Goal: Task Accomplishment & Management: Manage account settings

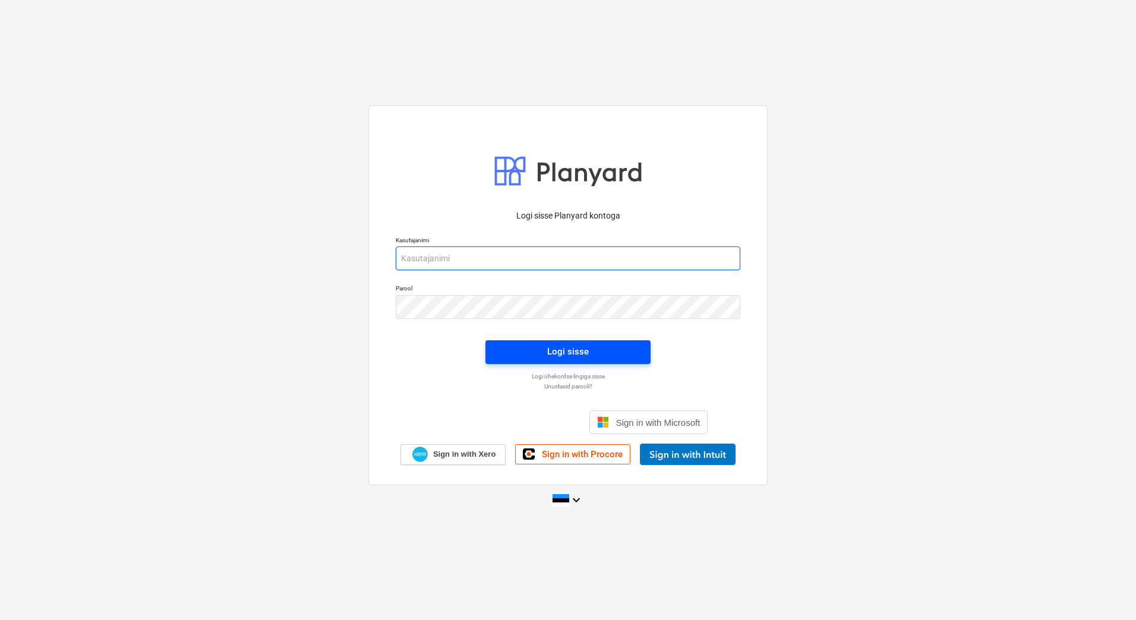
type input "[EMAIL_ADDRESS][PERSON_NAME][DOMAIN_NAME]"
click at [604, 342] on button "Logi sisse" at bounding box center [567, 352] width 165 height 24
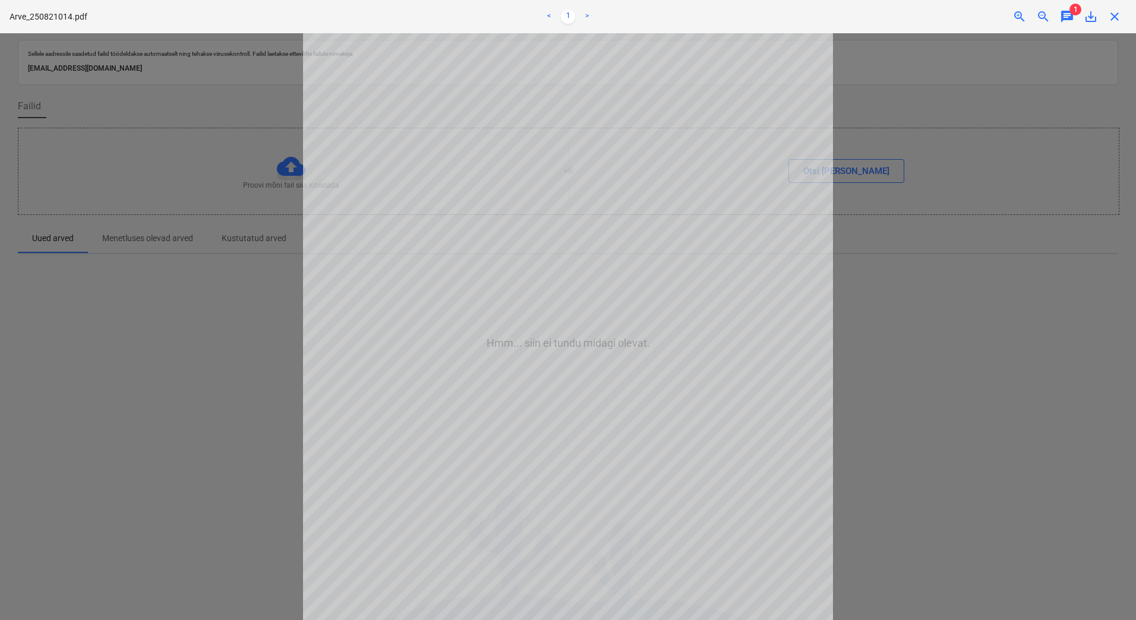
click at [961, 340] on div at bounding box center [568, 326] width 1136 height 587
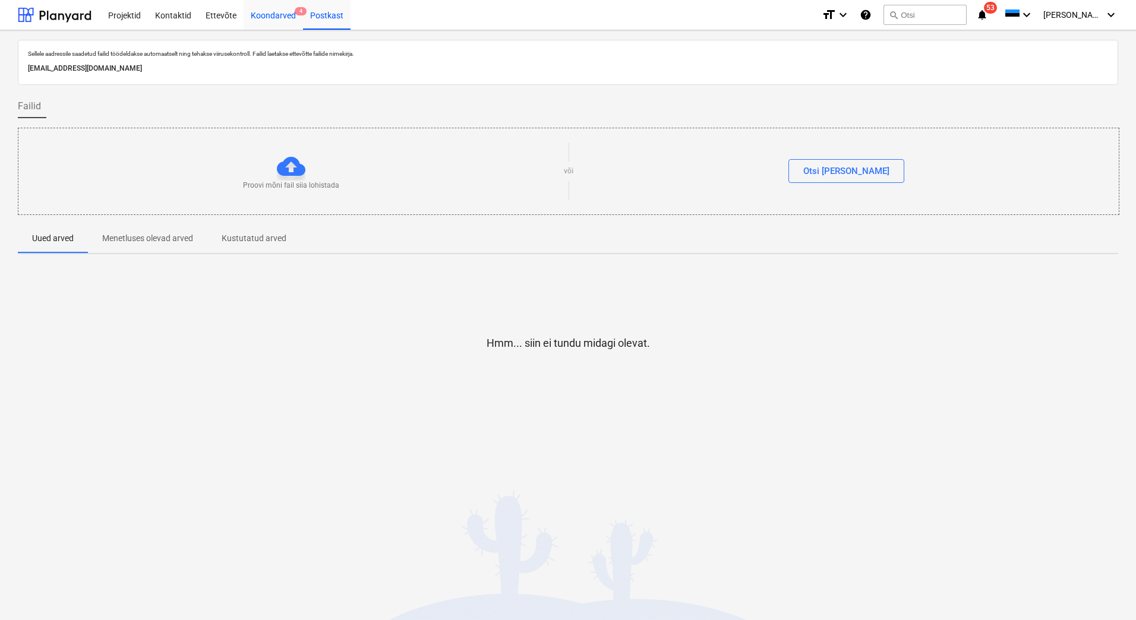
click at [280, 17] on div "Koondarved 4" at bounding box center [273, 14] width 59 height 30
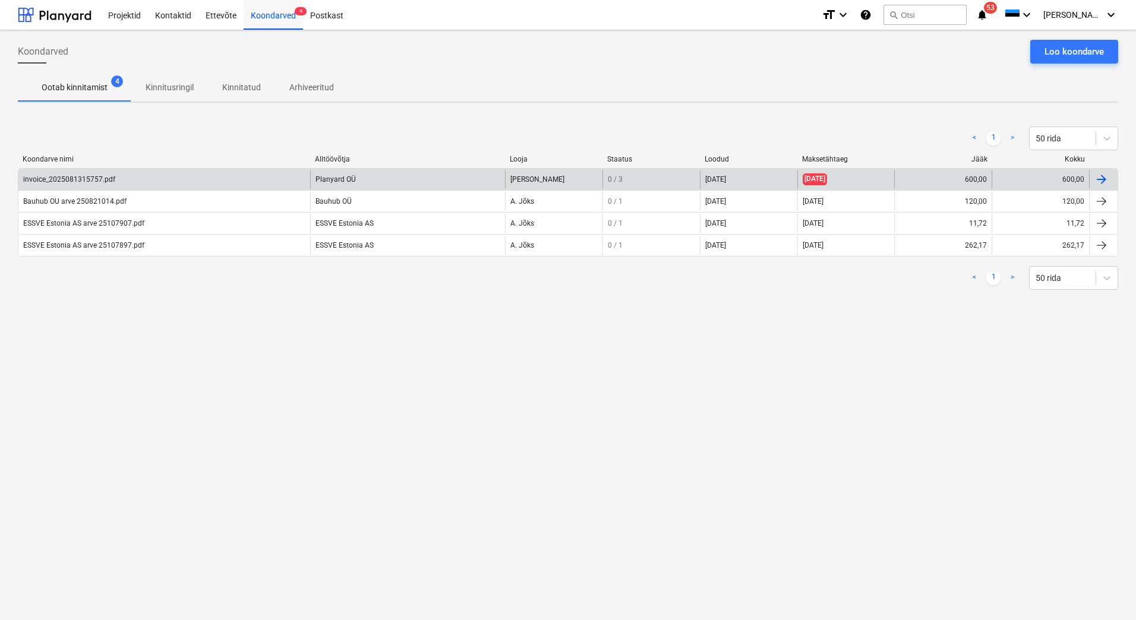
click at [68, 181] on div "invoice_2025081315757.pdf" at bounding box center [69, 179] width 92 height 8
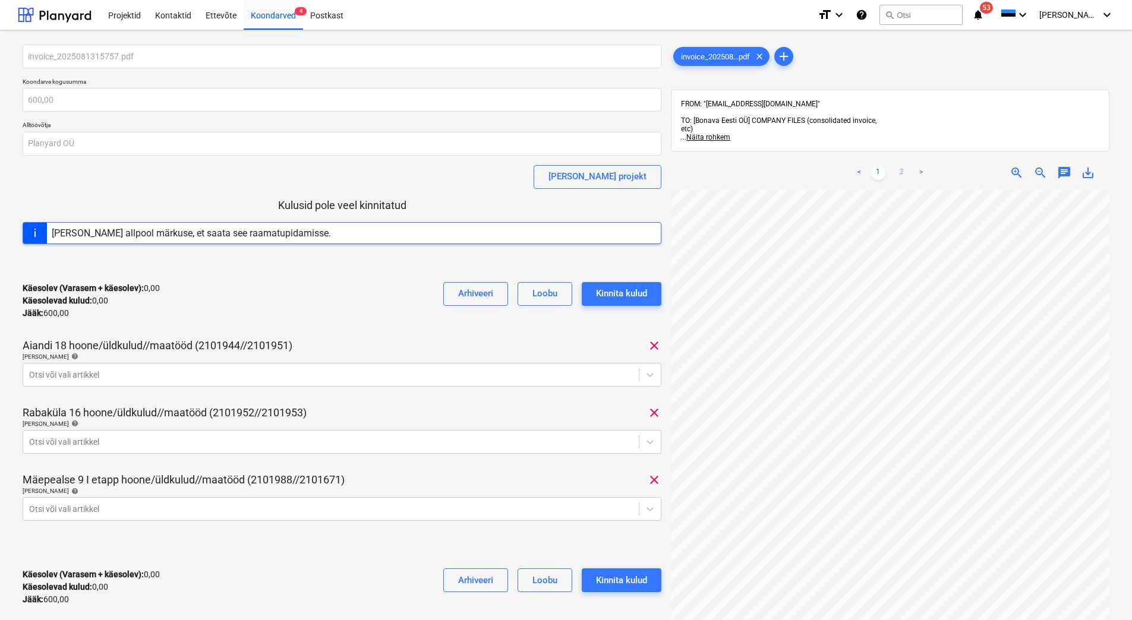
click at [904, 166] on link "2" at bounding box center [902, 173] width 14 height 14
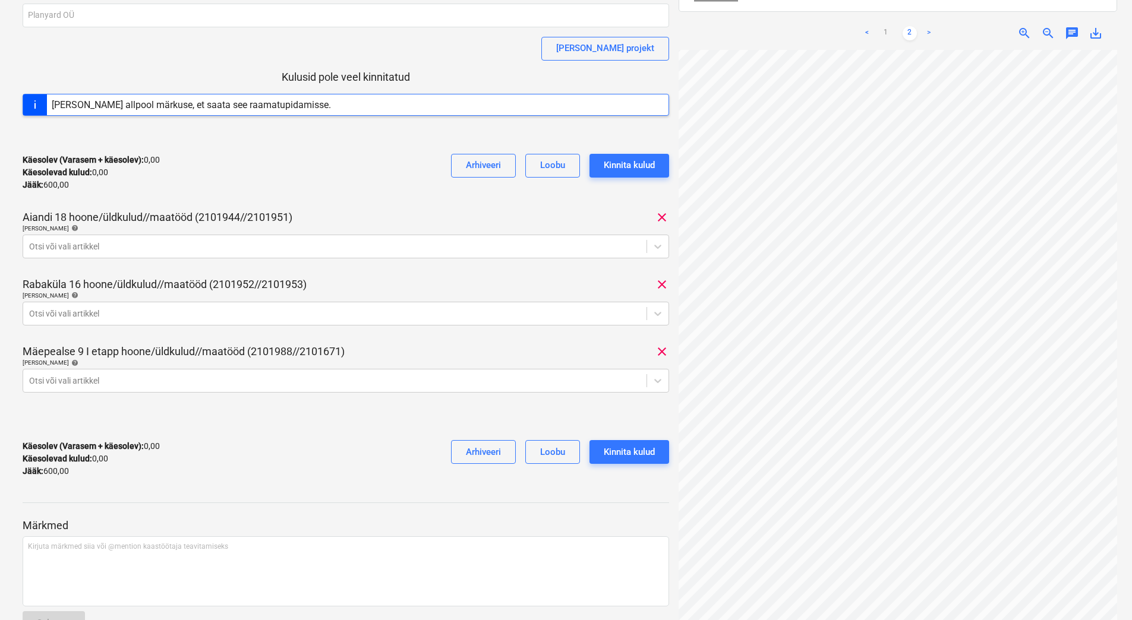
scroll to position [288, 0]
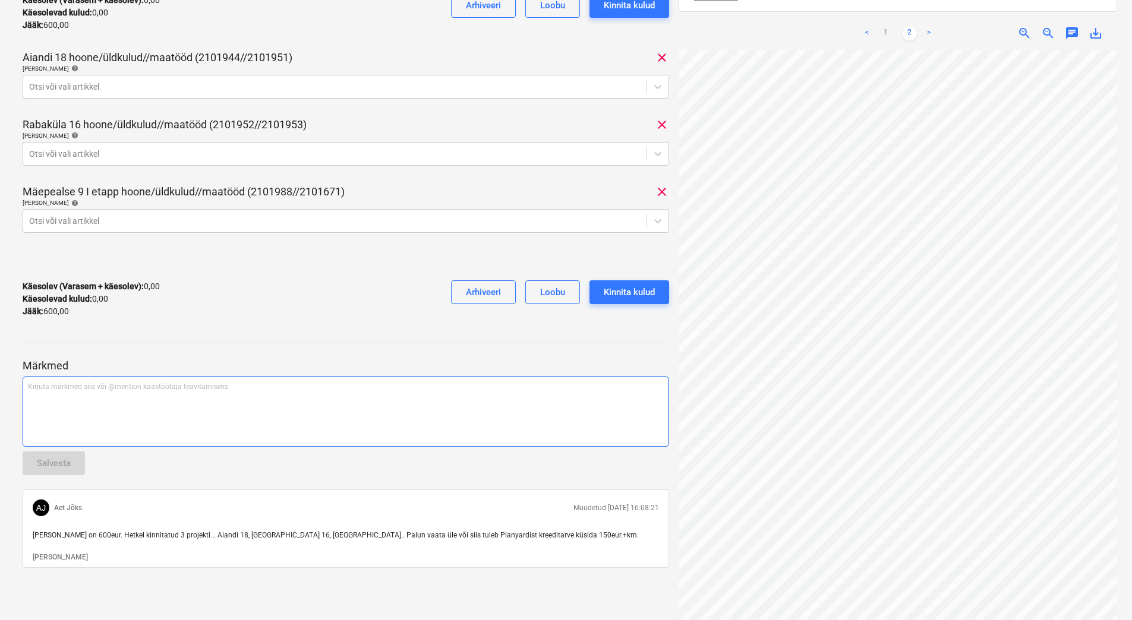
click at [78, 409] on div "Kirjuta märkmed siia või @mention kaastöötaja teavitamiseks ﻿" at bounding box center [346, 412] width 646 height 70
click at [84, 387] on p "﻿ @ Aet Jõks ﻿ ﻿" at bounding box center [346, 388] width 636 height 12
click at [177, 296] on div "Käesolev (Varasem + käesolev) : 0,00 Käesolevad kulud : 0,00 Jääk : 600,00 Arhi…" at bounding box center [346, 299] width 646 height 56
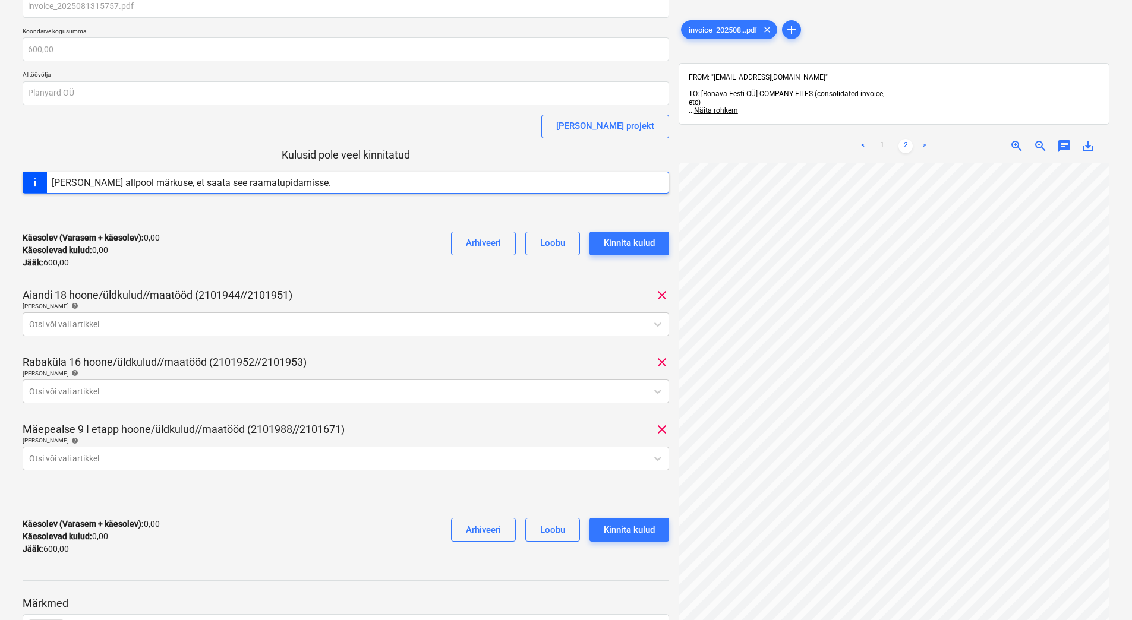
scroll to position [0, 0]
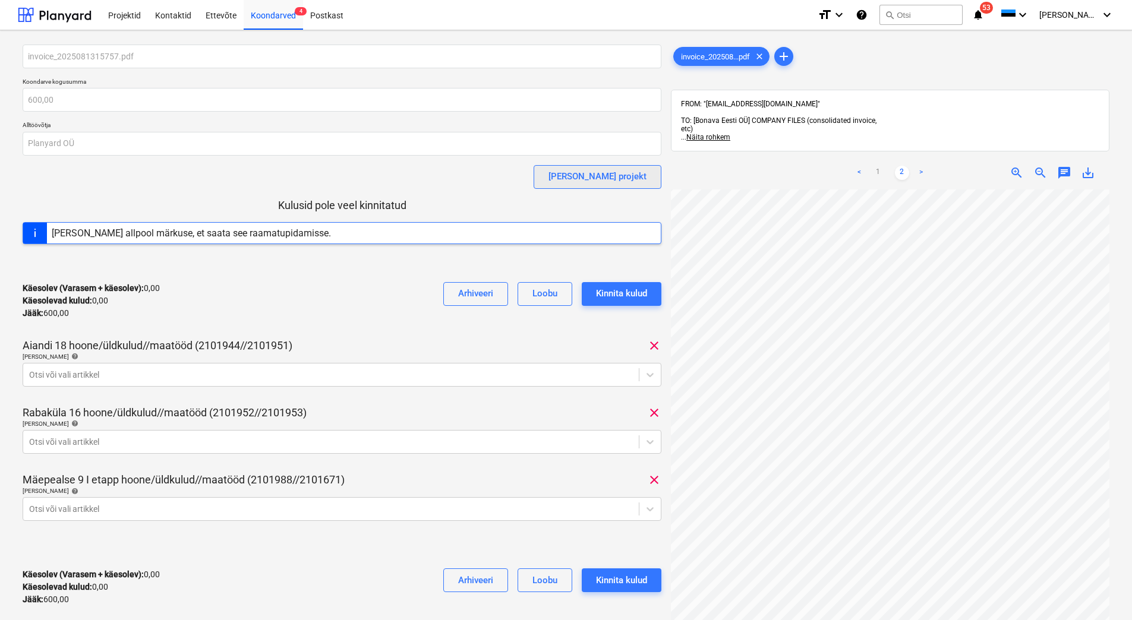
click at [621, 176] on div "[PERSON_NAME] projekt" at bounding box center [597, 176] width 98 height 15
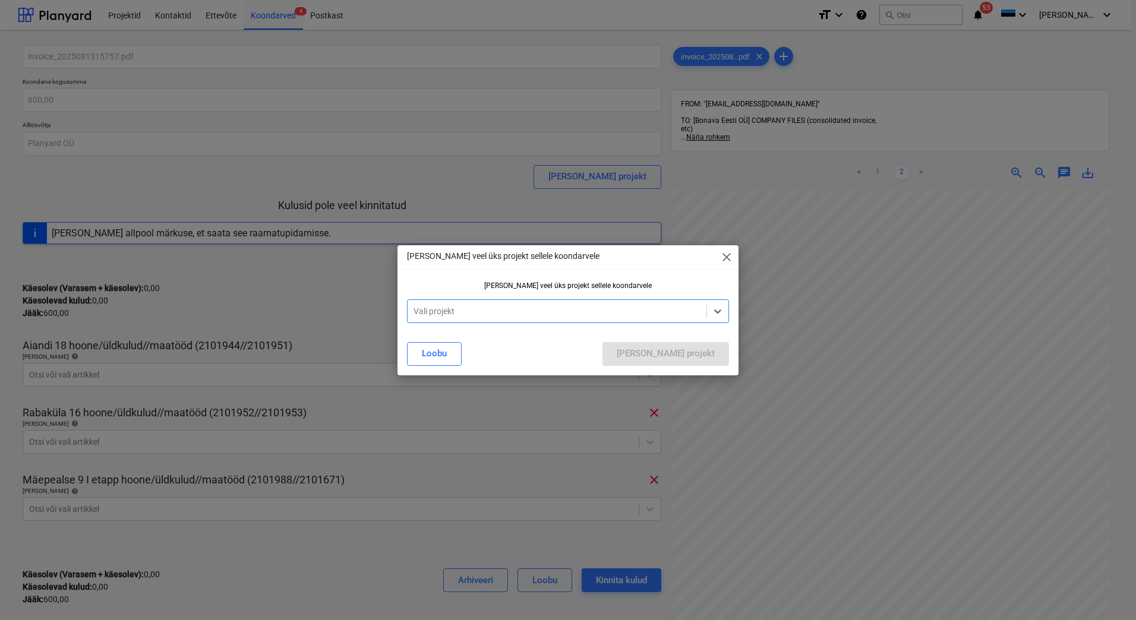
click at [472, 310] on div at bounding box center [556, 311] width 287 height 12
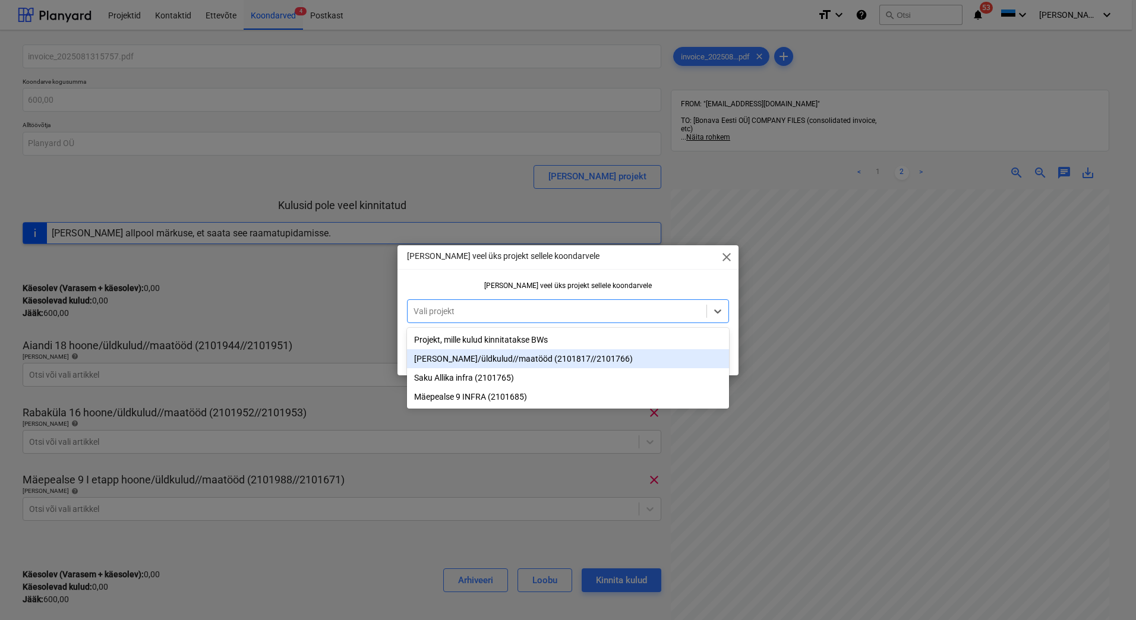
click at [476, 361] on div "[PERSON_NAME]/üldkulud//maatööd (2101817//2101766)" at bounding box center [568, 358] width 322 height 19
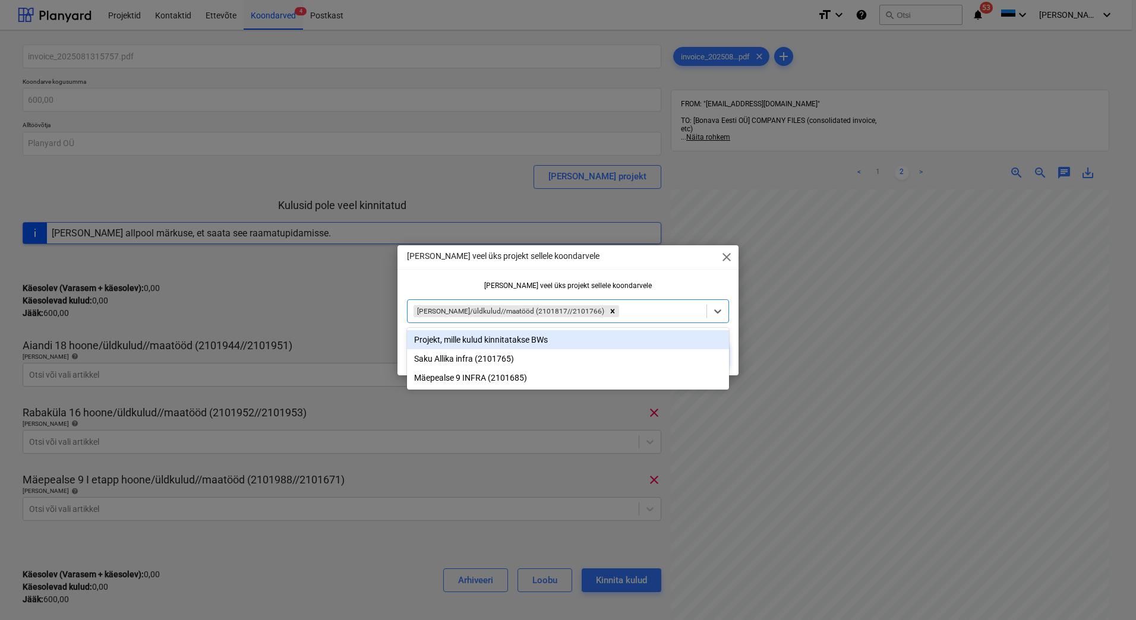
click at [663, 287] on div "[PERSON_NAME] veel üks projekt sellele koondarvele" at bounding box center [568, 286] width 322 height 8
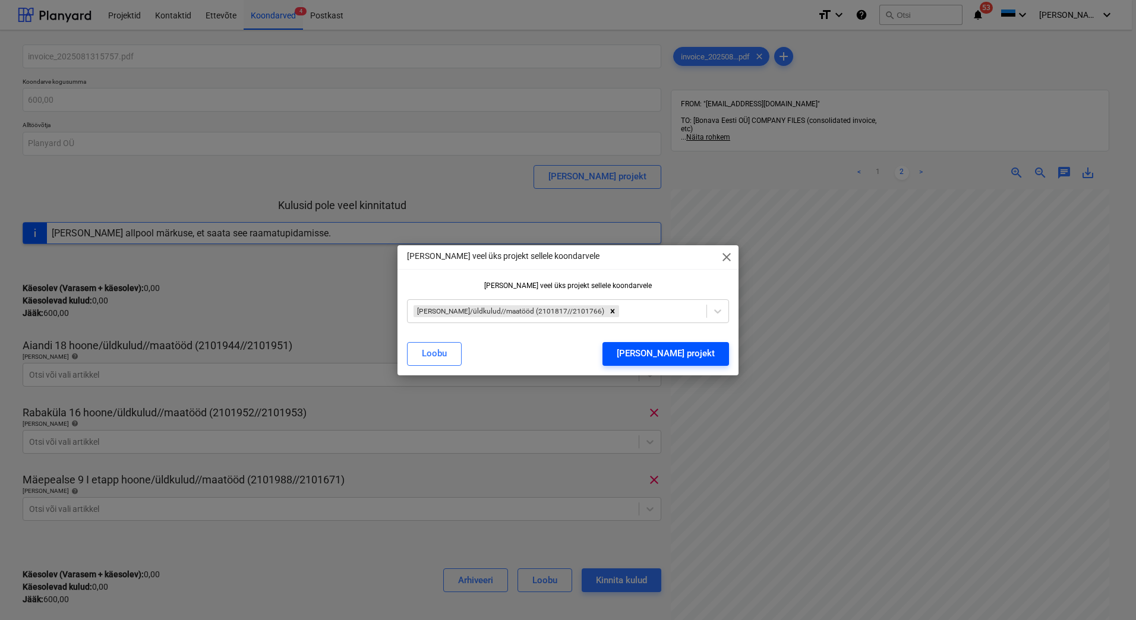
click at [709, 358] on div "[PERSON_NAME] projekt" at bounding box center [666, 353] width 98 height 15
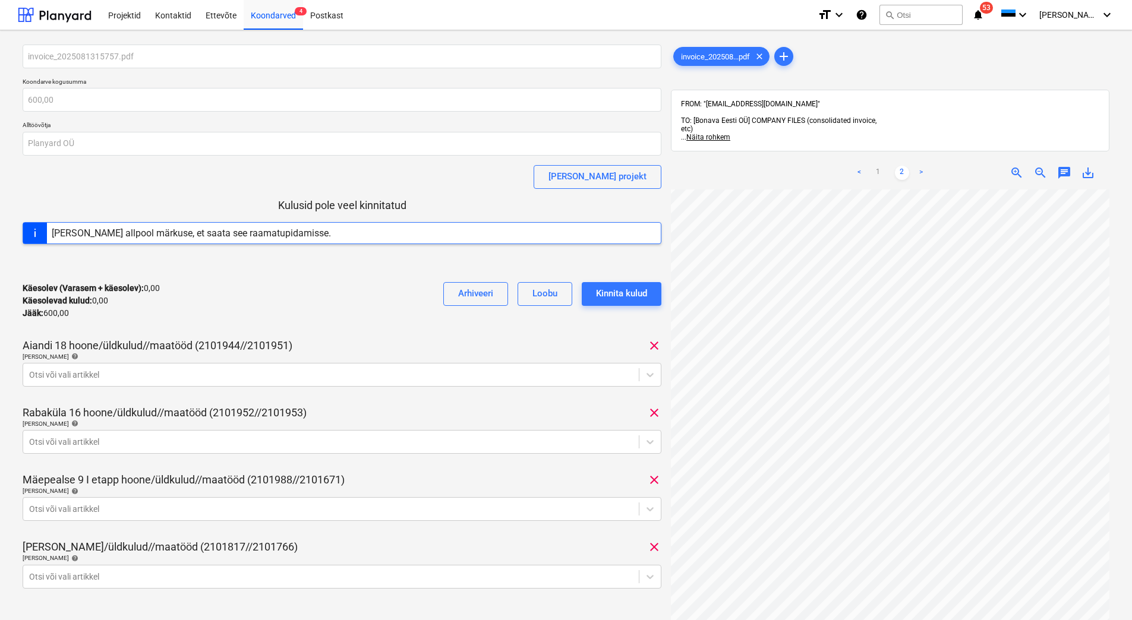
scroll to position [172, 0]
click at [878, 166] on link "1" at bounding box center [878, 173] width 14 height 14
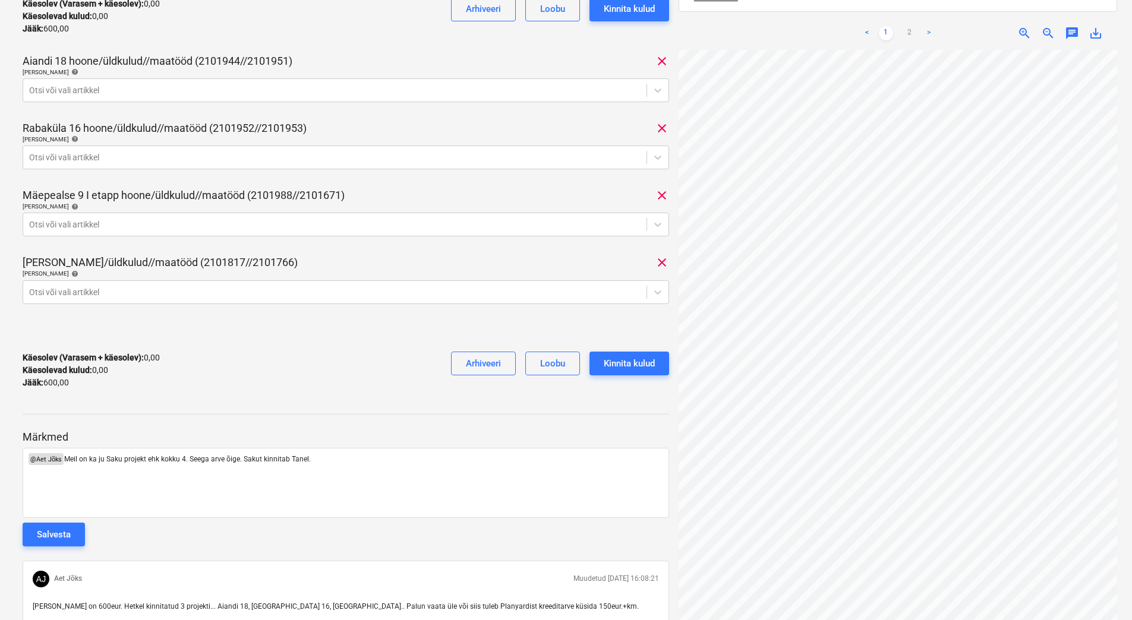
scroll to position [355, 0]
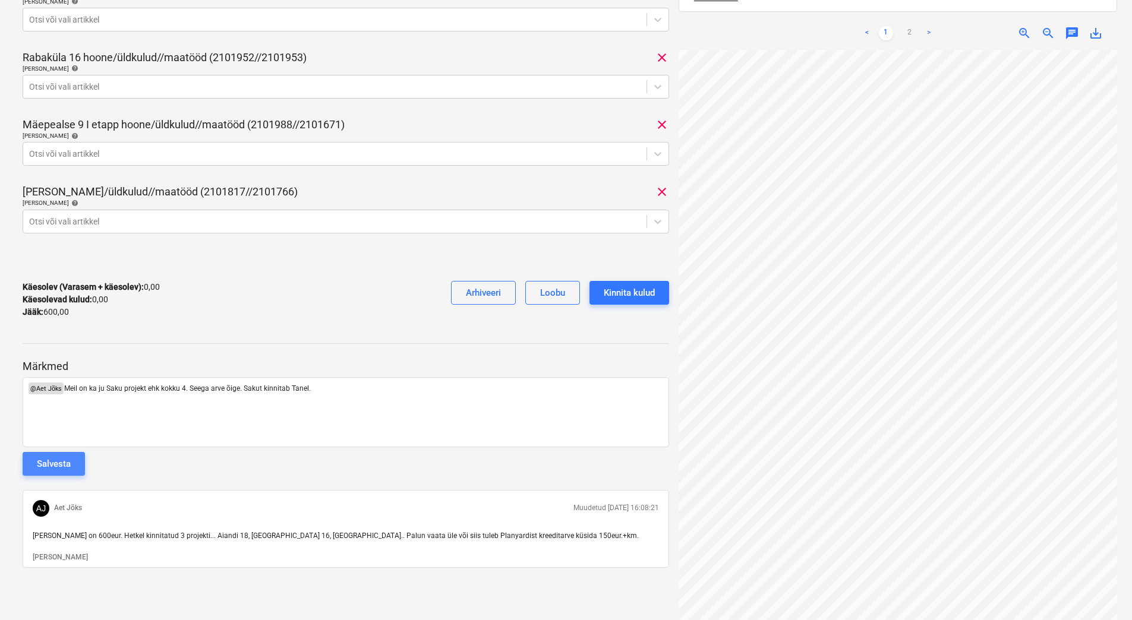
click at [64, 464] on div "Salvesta" at bounding box center [54, 463] width 34 height 15
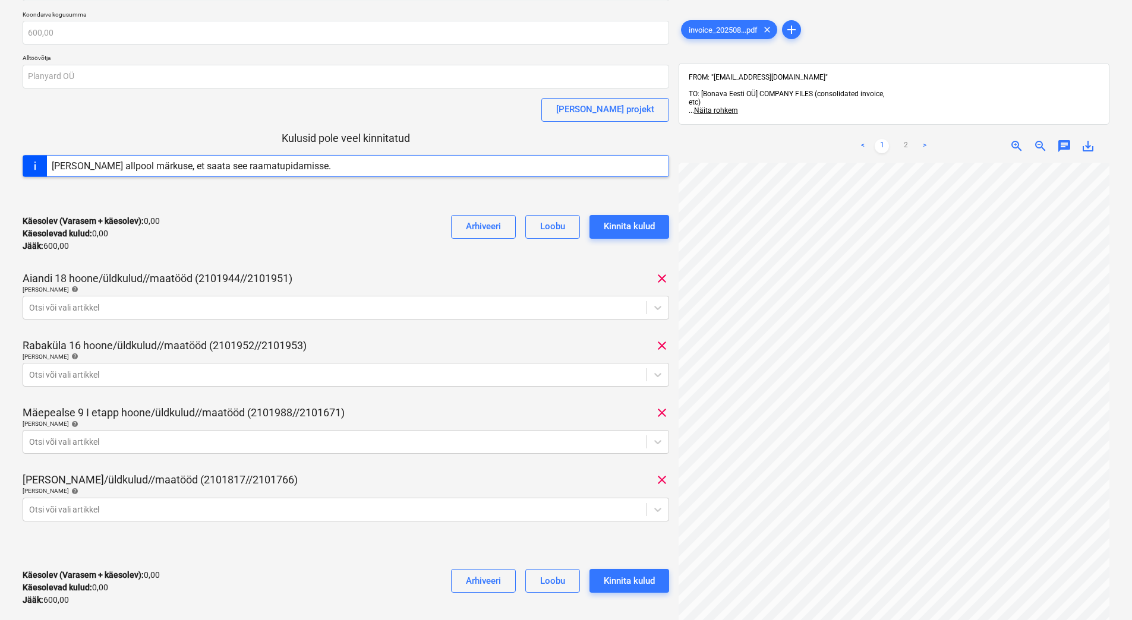
scroll to position [58, 0]
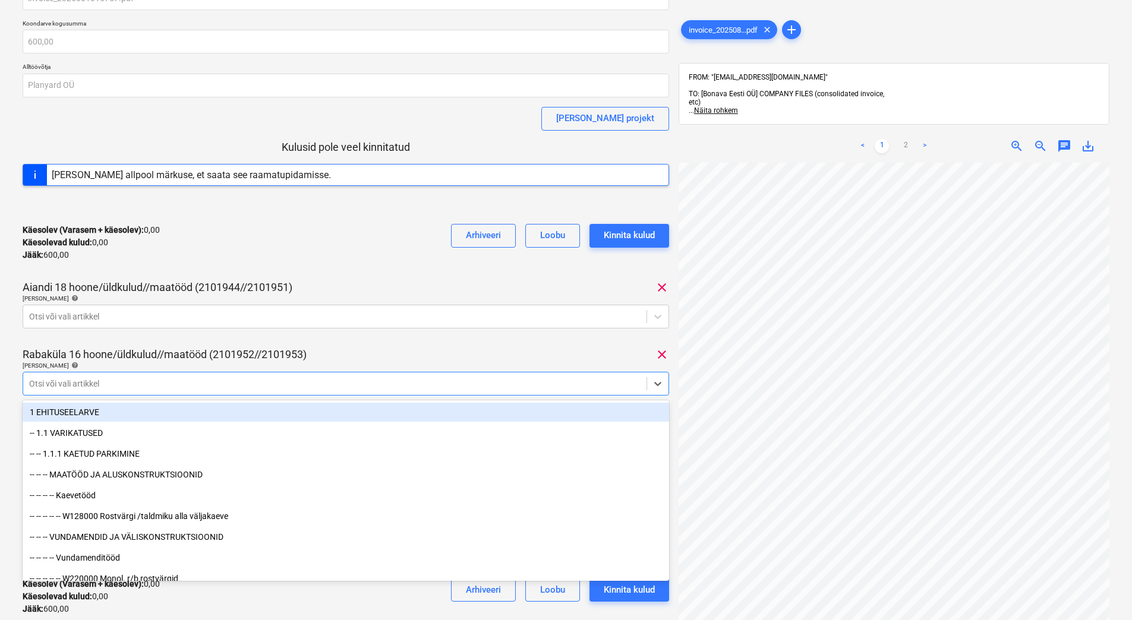
click at [132, 386] on div at bounding box center [334, 384] width 611 height 12
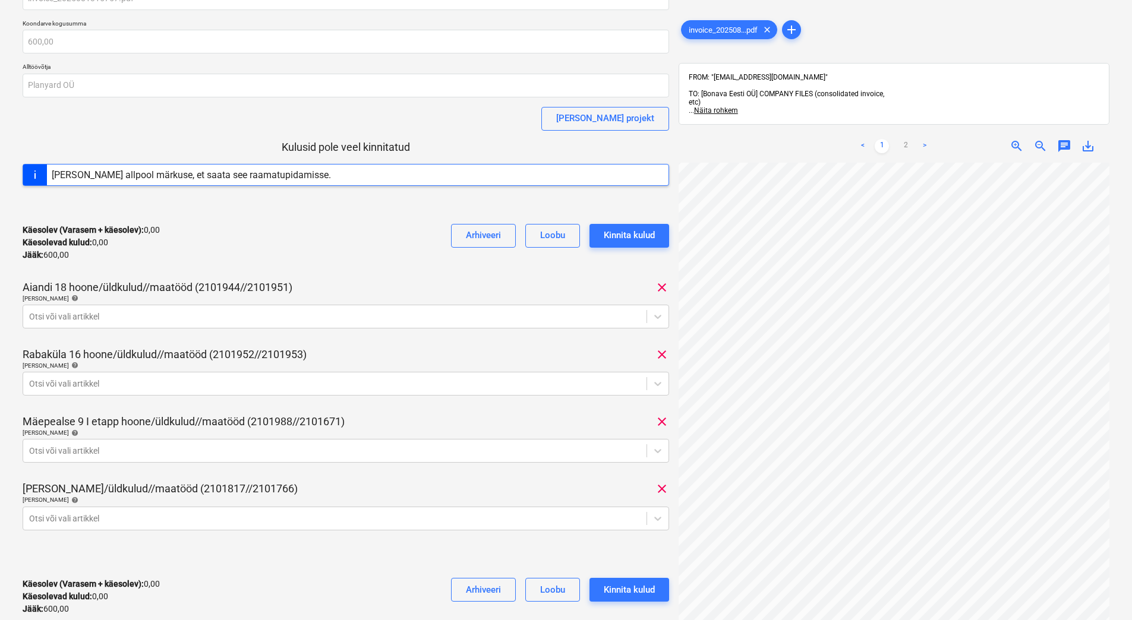
click at [293, 252] on div "Käesolev (Varasem + käesolev) : 0,00 Käesolevad kulud : 0,00 Jääk : 600,00 Arhi…" at bounding box center [346, 242] width 646 height 56
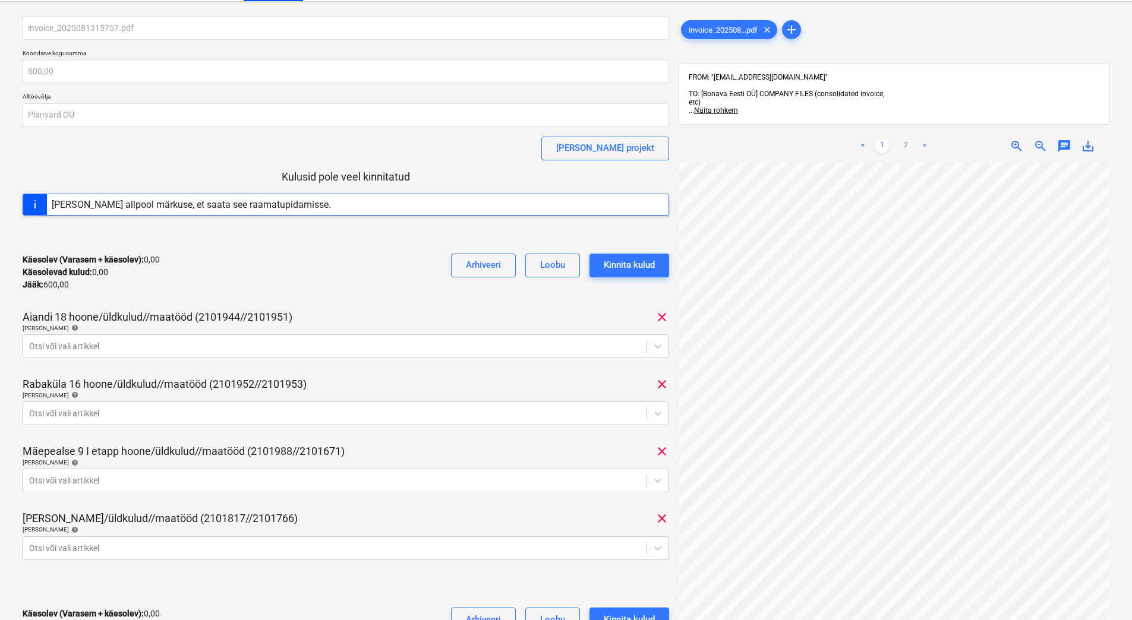
scroll to position [0, 0]
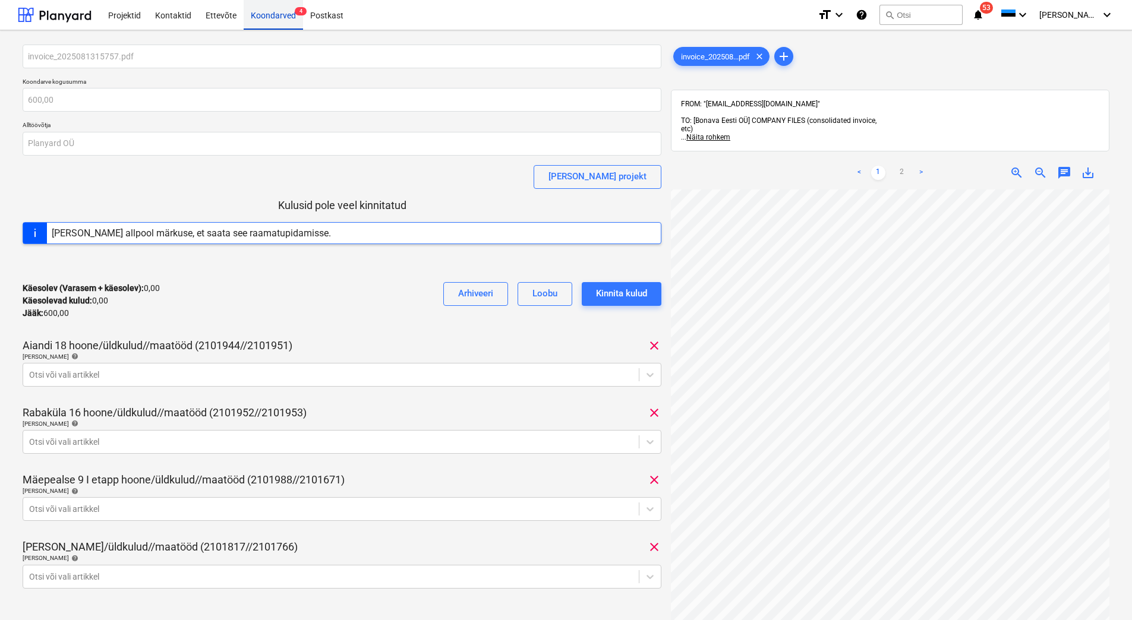
click at [267, 15] on div "Koondarved 4" at bounding box center [273, 14] width 59 height 30
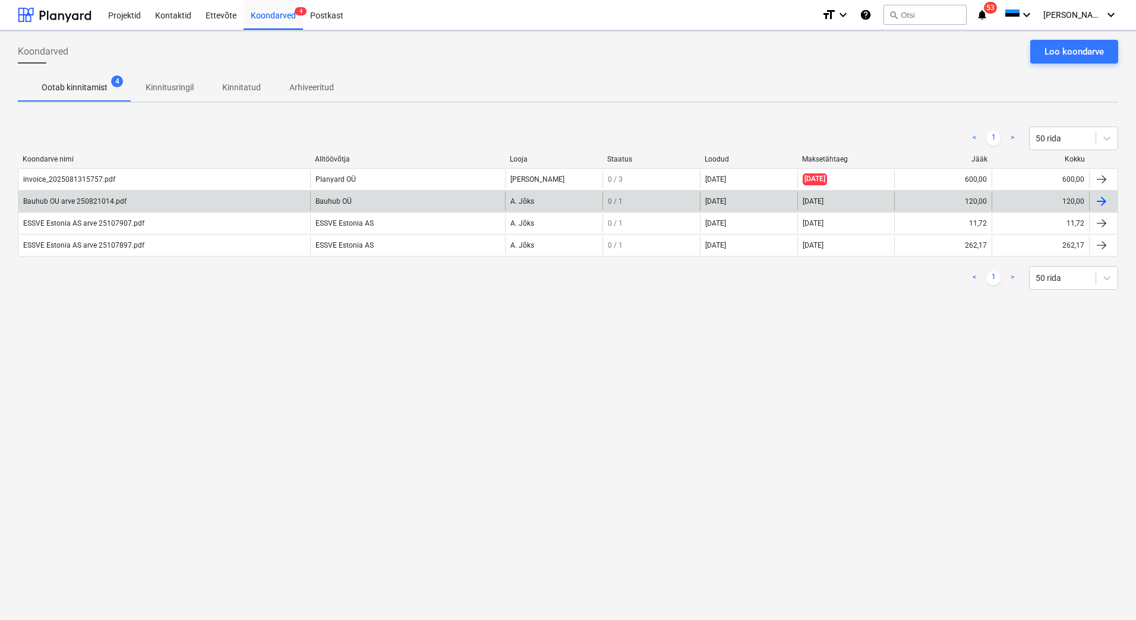
click at [89, 197] on div "Bauhub OU arve 250821014.pdf" at bounding box center [164, 201] width 292 height 19
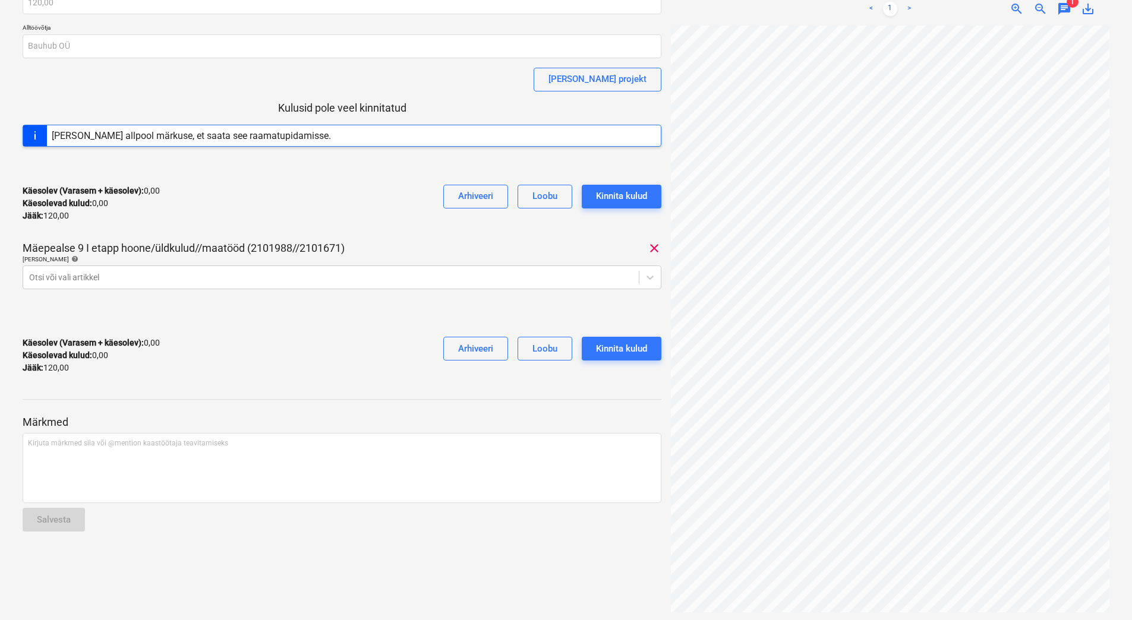
scroll to position [104, 0]
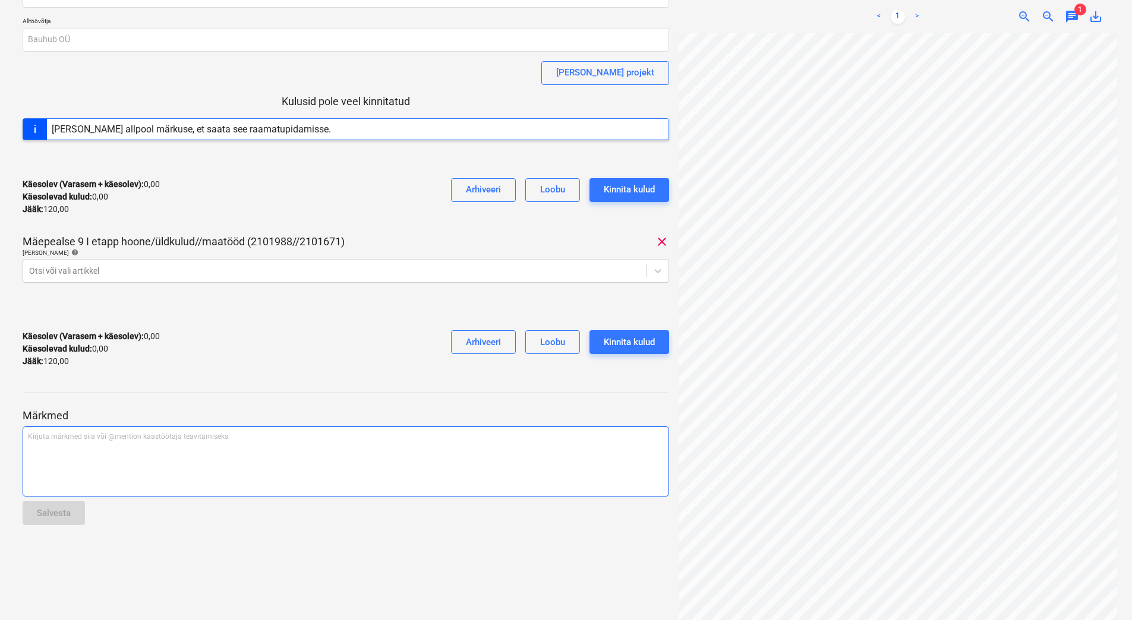
click at [115, 438] on p "Kirjuta märkmed siia või @mention kaastöötaja teavitamiseks ﻿" at bounding box center [346, 437] width 636 height 10
click at [143, 441] on p "﻿ @ Aet Jõks ﻿ ﻿" at bounding box center [346, 438] width 636 height 12
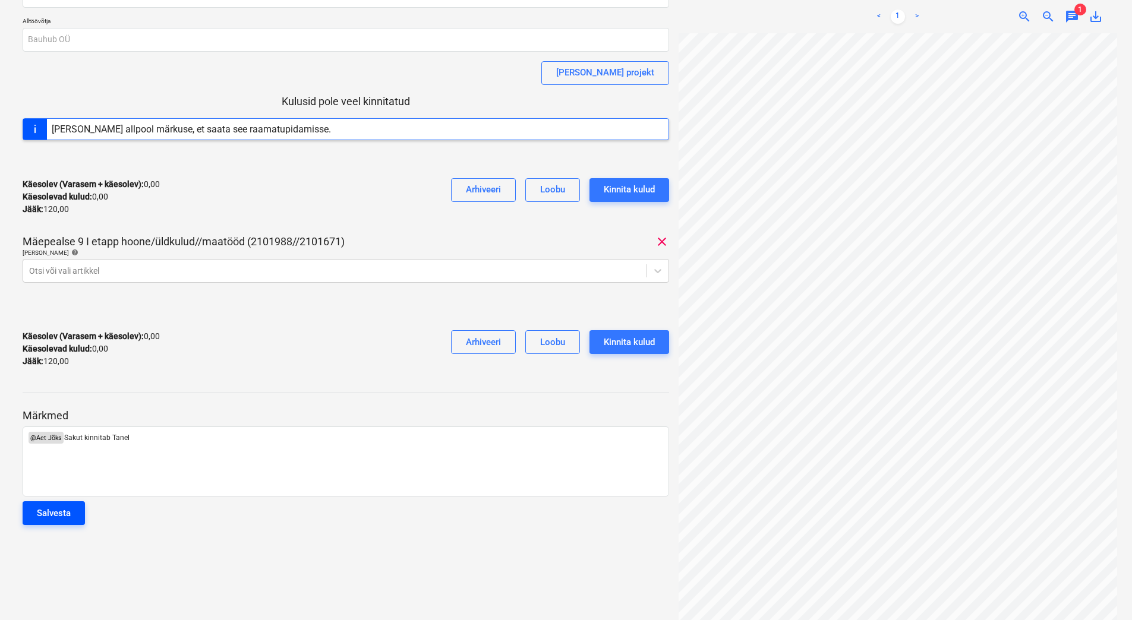
click at [77, 517] on button "Salvesta" at bounding box center [54, 513] width 62 height 24
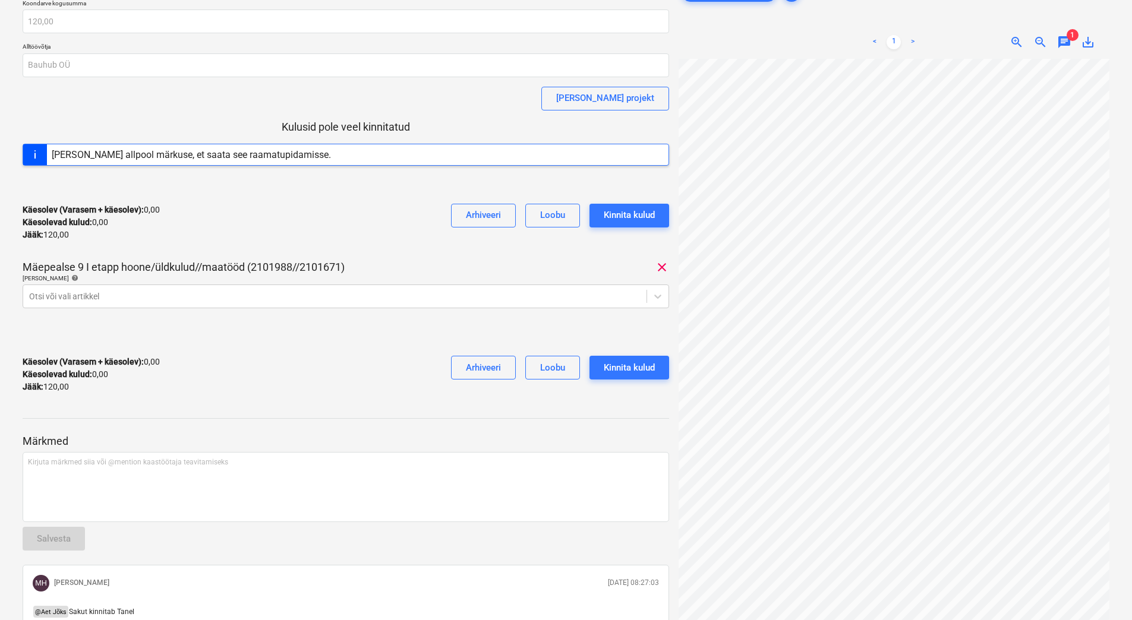
scroll to position [0, 0]
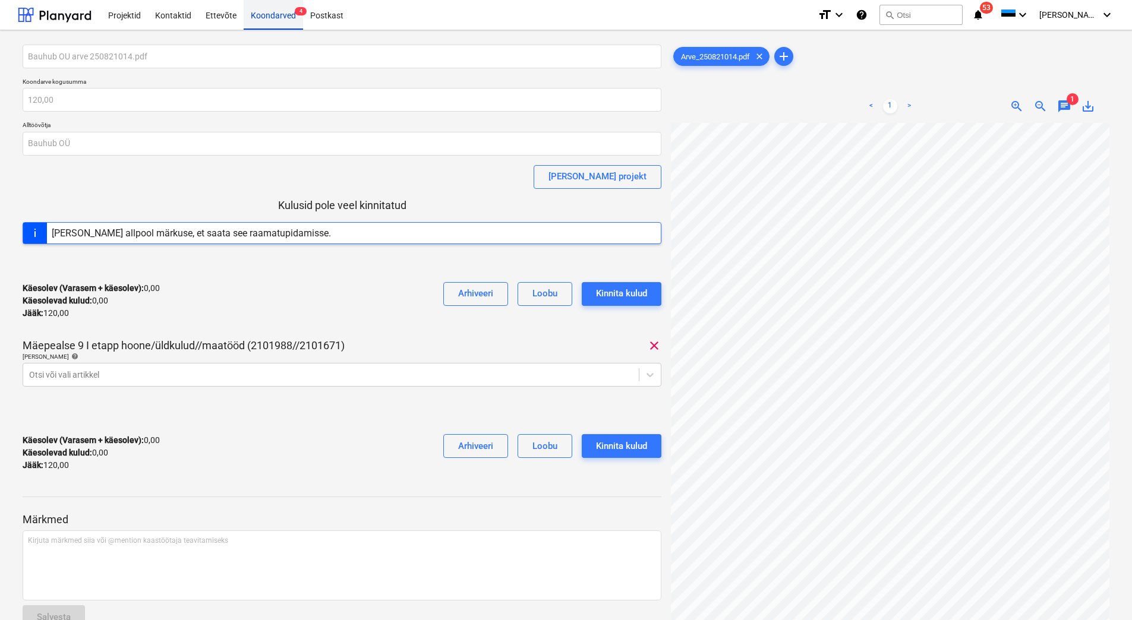
click at [265, 23] on div "Koondarved 4" at bounding box center [273, 14] width 59 height 30
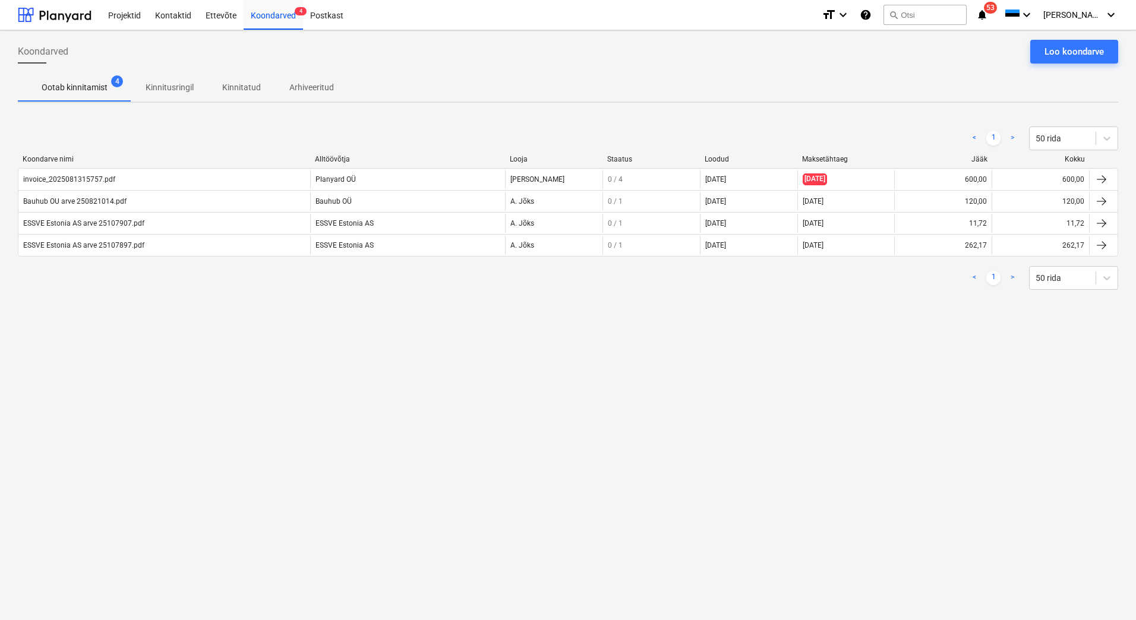
click at [169, 250] on div "ESSVE Estonia AS arve 25107897.pdf" at bounding box center [164, 245] width 292 height 19
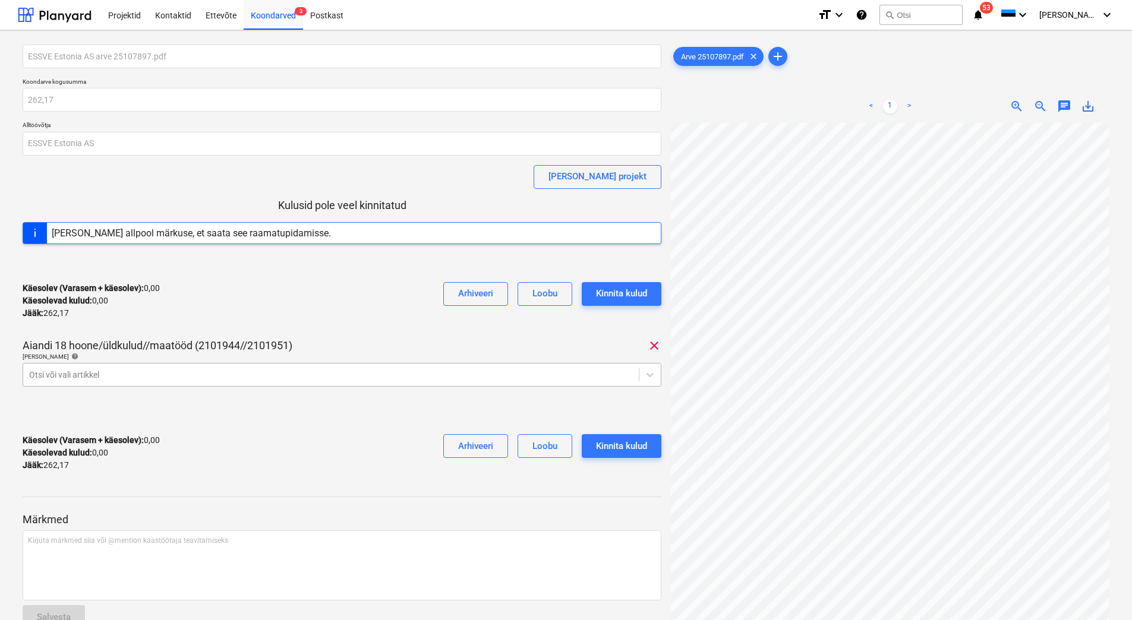
click at [55, 374] on div at bounding box center [330, 375] width 603 height 12
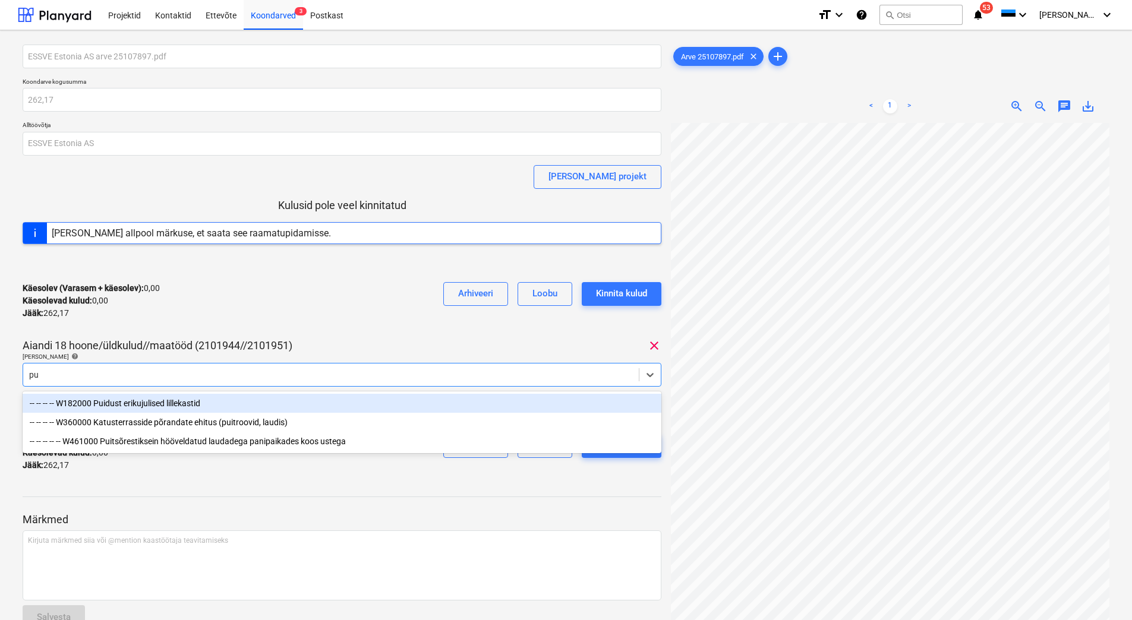
type input "p"
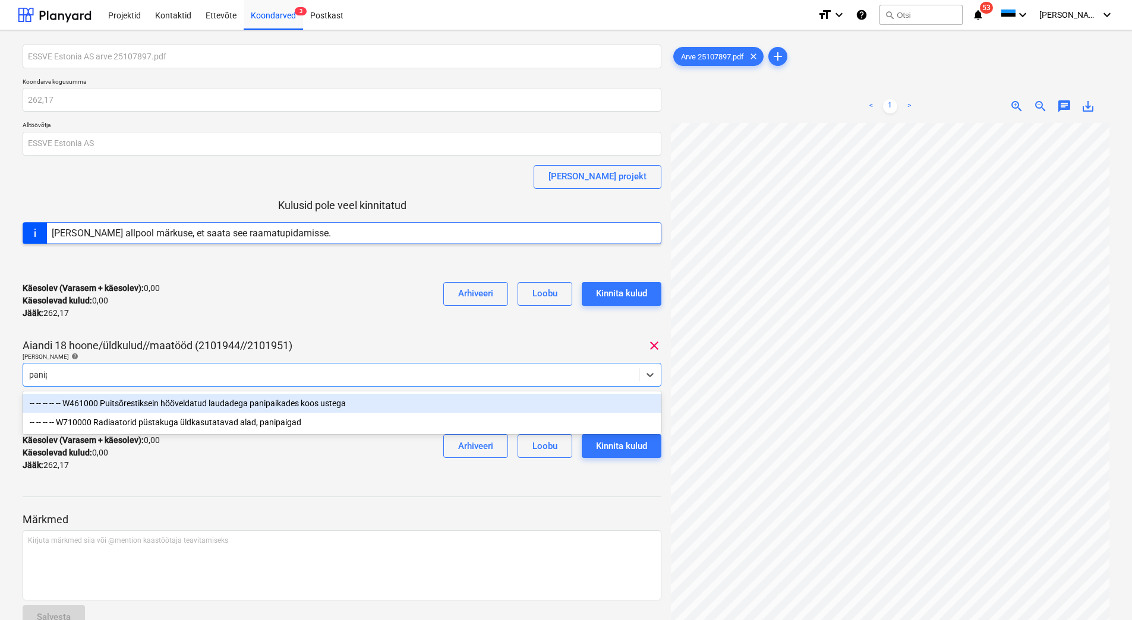
type input "panipa"
click at [173, 405] on div "-- -- -- -- -- W461000 Puitsõrestiksein hööveldatud laudadega panipaikades koos…" at bounding box center [342, 403] width 639 height 19
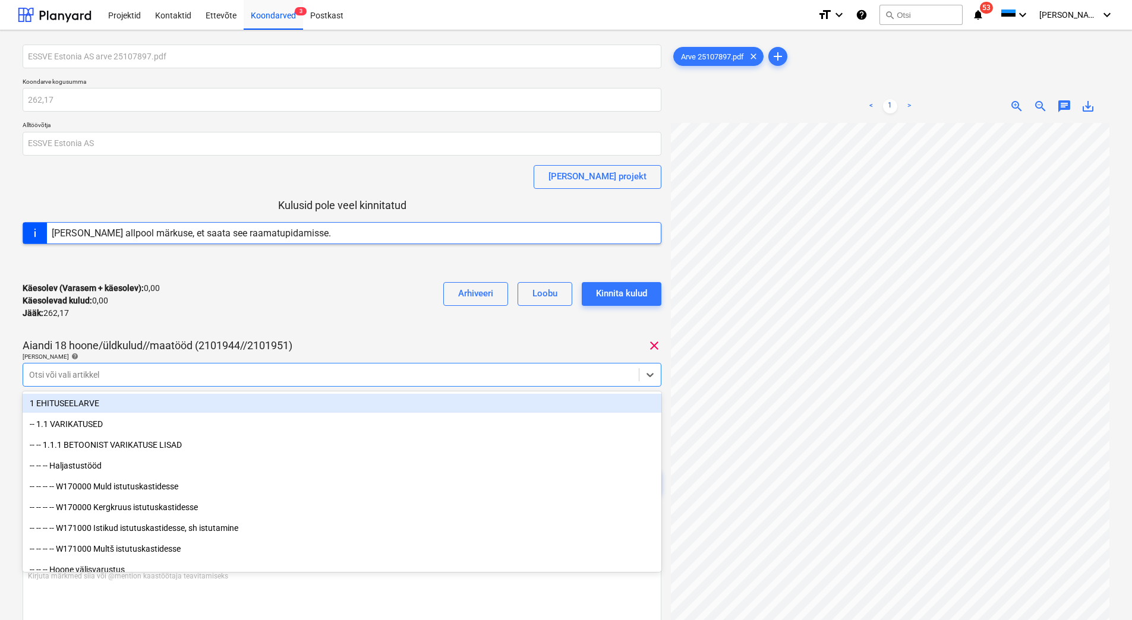
click at [278, 310] on div "Käesolev (Varasem + käesolev) : 0,00 Käesolevad kulud : 0,00 Jääk : 262,17 Arhi…" at bounding box center [342, 301] width 639 height 56
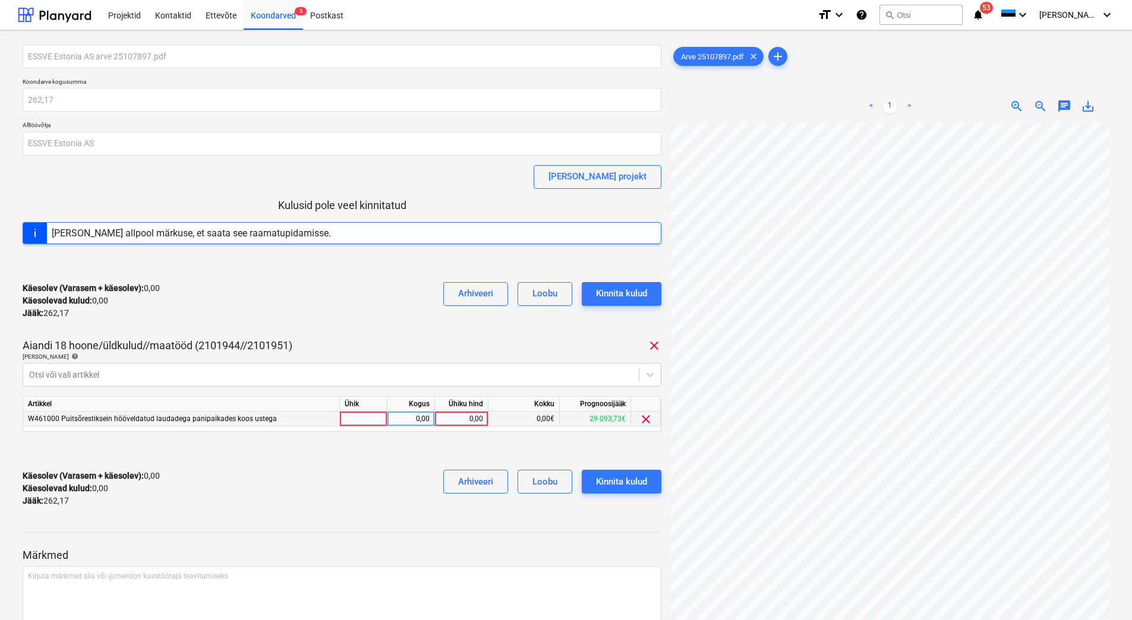
click at [457, 420] on div "0,00" at bounding box center [461, 419] width 43 height 15
type input "262,17"
click at [362, 477] on div "Käesolev (Varasem + käesolev) : 0,00 Käesolevad kulud : 0,00 Jääk : 262,17 Arhi…" at bounding box center [342, 488] width 639 height 56
click at [615, 486] on div "Kinnita kulud" at bounding box center [621, 481] width 51 height 15
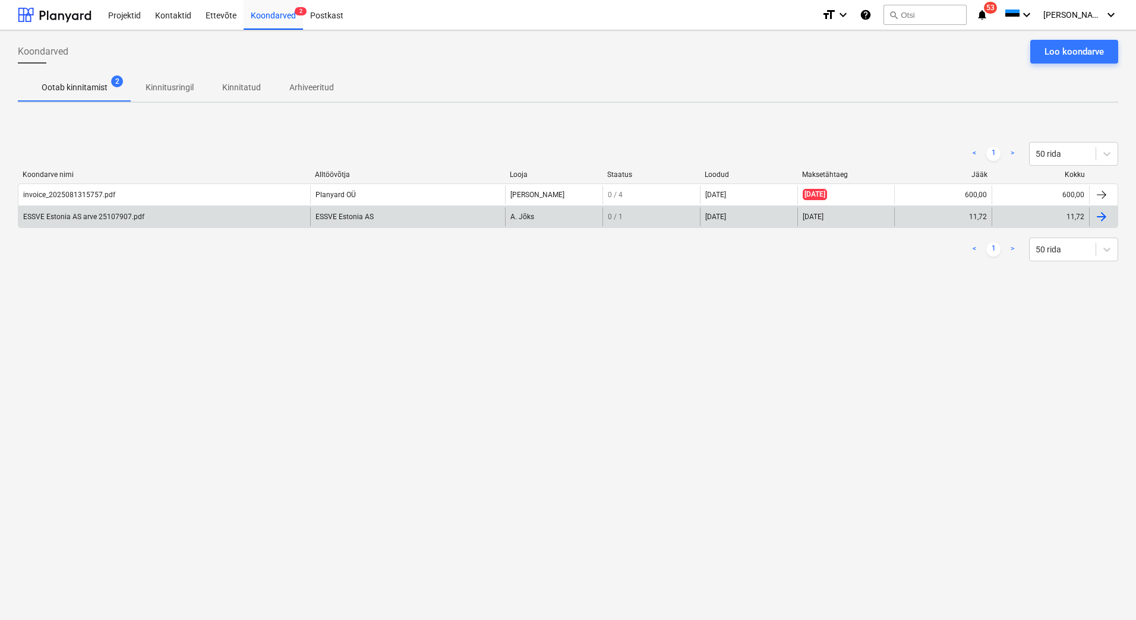
click at [118, 219] on div "ESSVE Estonia AS arve 25107907.pdf" at bounding box center [83, 217] width 121 height 8
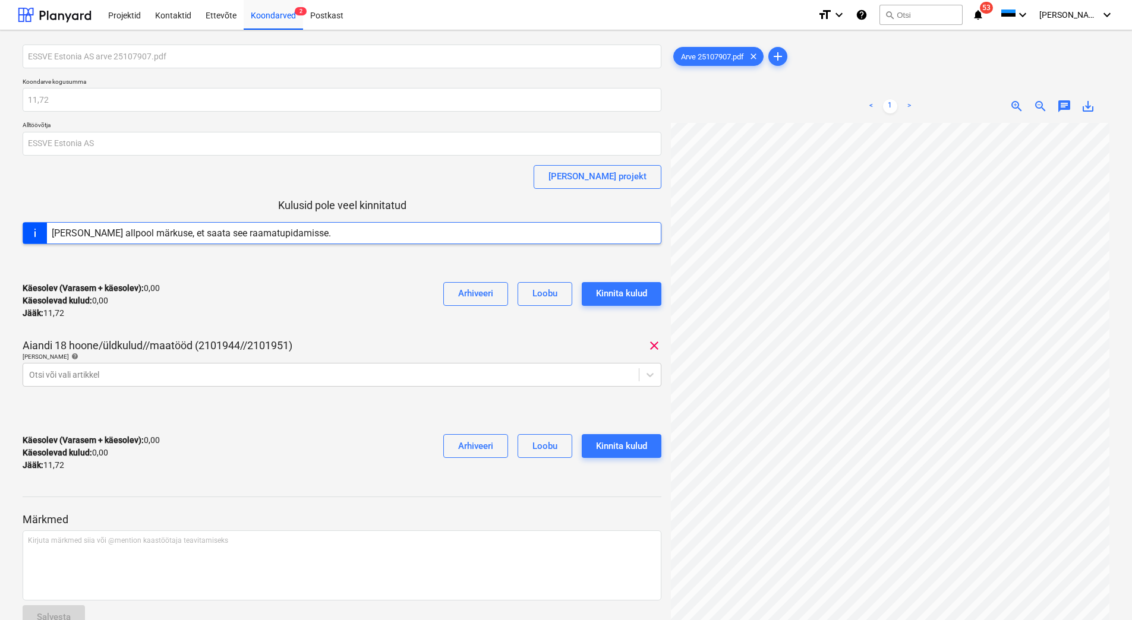
scroll to position [0, 96]
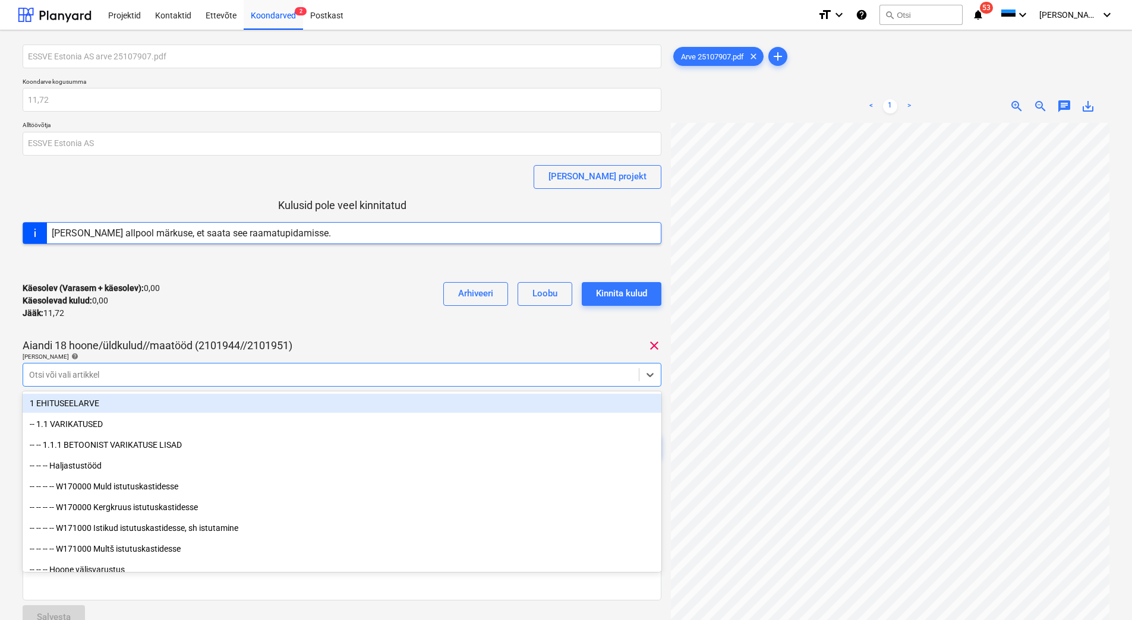
click at [123, 378] on div at bounding box center [330, 375] width 603 height 12
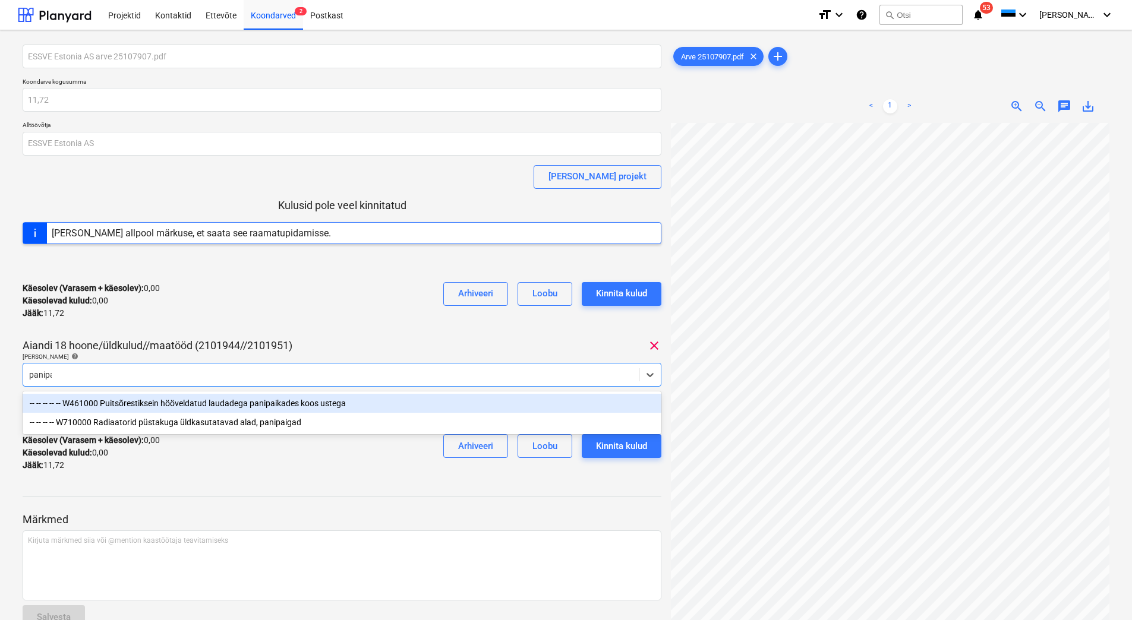
type input "panipai"
click at [151, 404] on div "-- -- -- -- -- W461000 Puitsõrestiksein hööveldatud laudadega panipaikades koos…" at bounding box center [342, 403] width 639 height 19
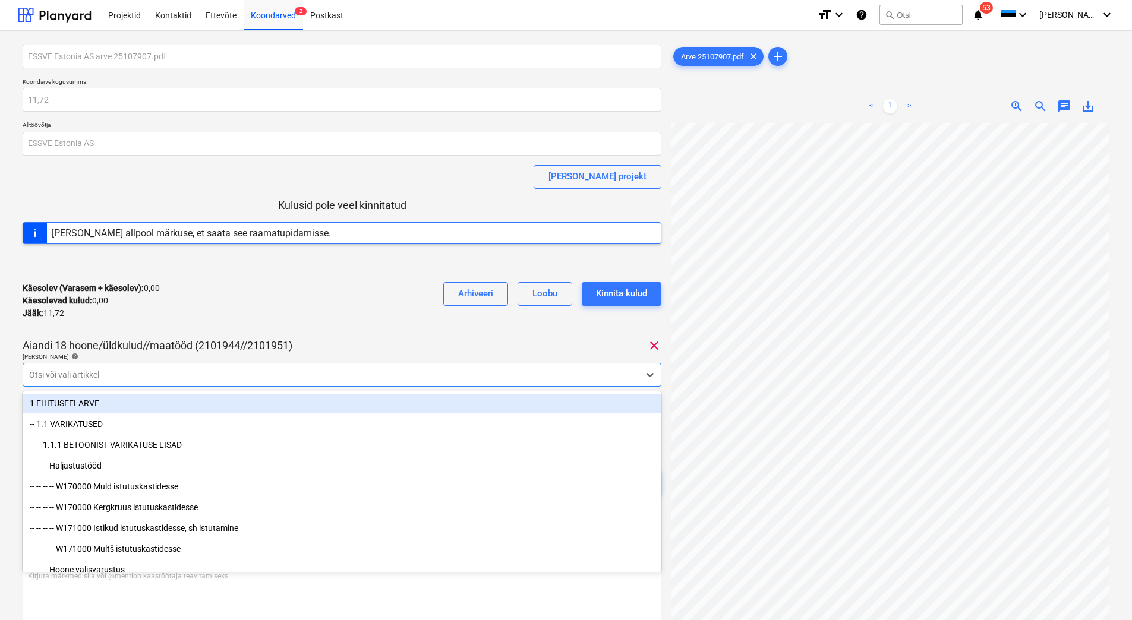
click at [273, 292] on div "Käesolev (Varasem + käesolev) : 0,00 Käesolevad kulud : 0,00 Jääk : 11,72 Arhiv…" at bounding box center [342, 301] width 639 height 56
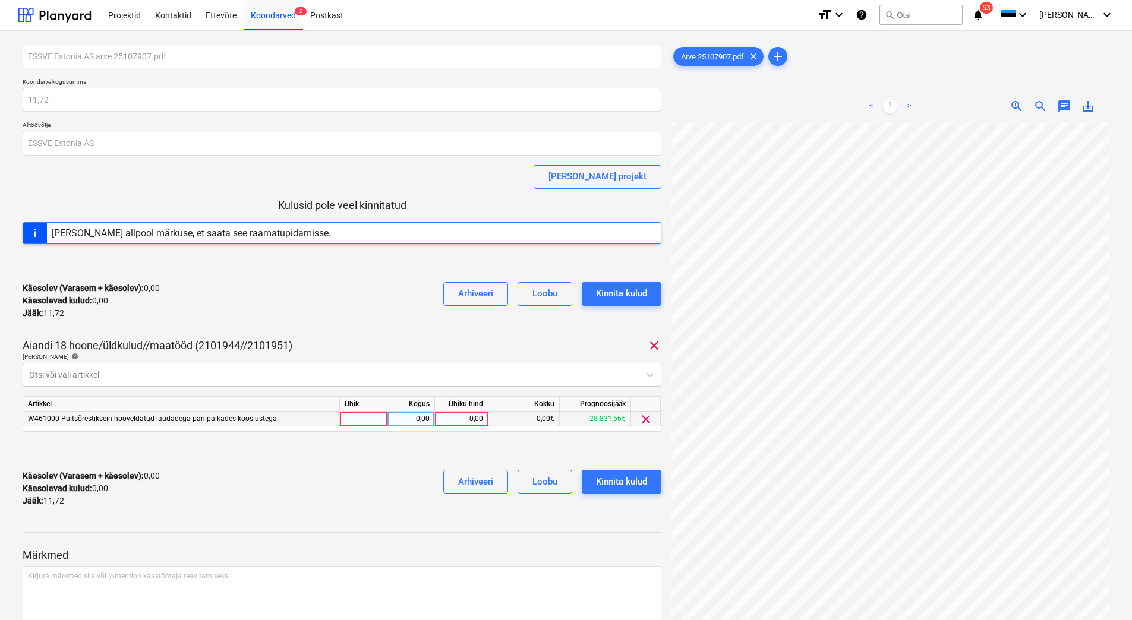
click at [454, 416] on div "0,00" at bounding box center [461, 419] width 43 height 15
type input "11,72"
click at [399, 481] on div "Käesolev (Varasem + käesolev) : 11,72 Käesolevad kulud : 11,72 Jääk : 0,00 Arhi…" at bounding box center [342, 488] width 639 height 56
click at [631, 489] on div "Kinnita kulud" at bounding box center [621, 481] width 51 height 15
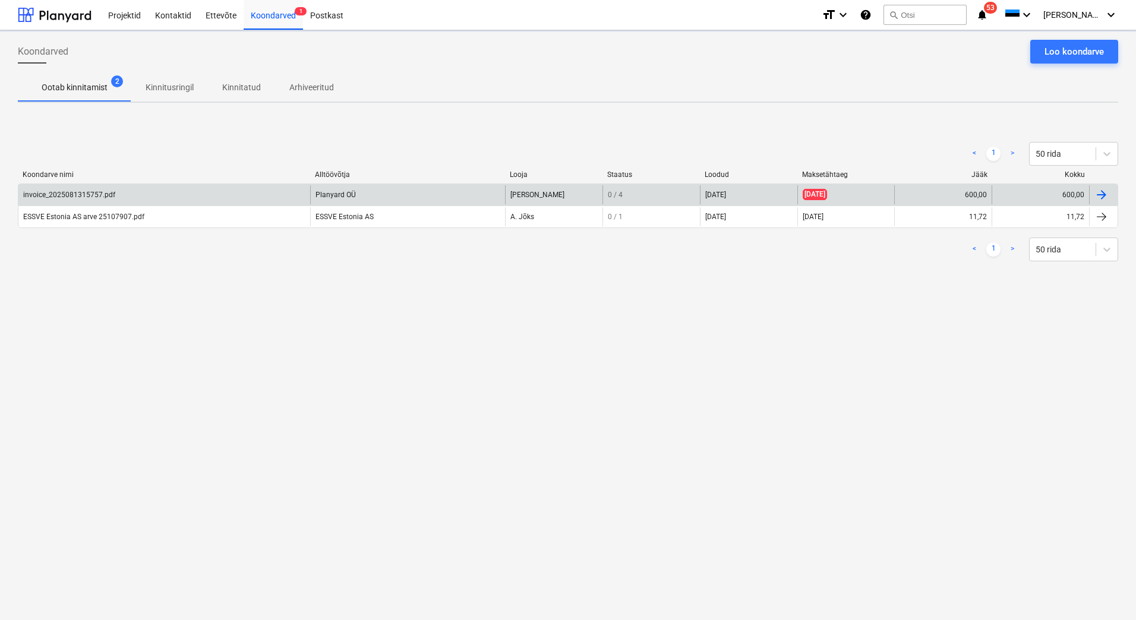
click at [153, 190] on div "invoice_2025081315757.pdf" at bounding box center [164, 194] width 292 height 19
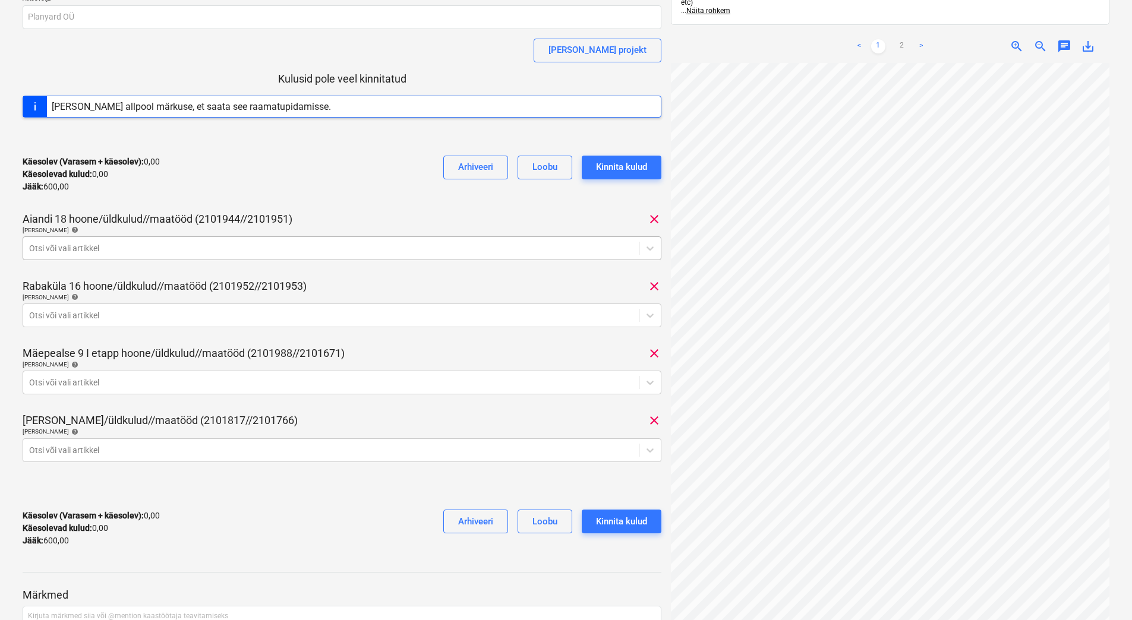
scroll to position [143, 0]
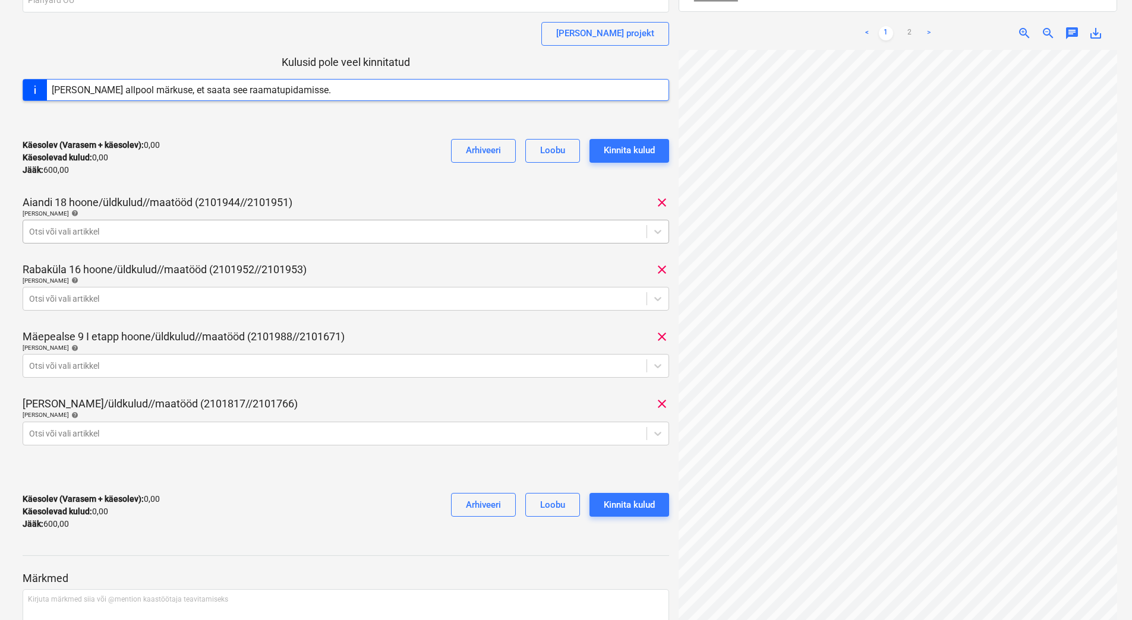
click at [176, 226] on div at bounding box center [334, 232] width 611 height 12
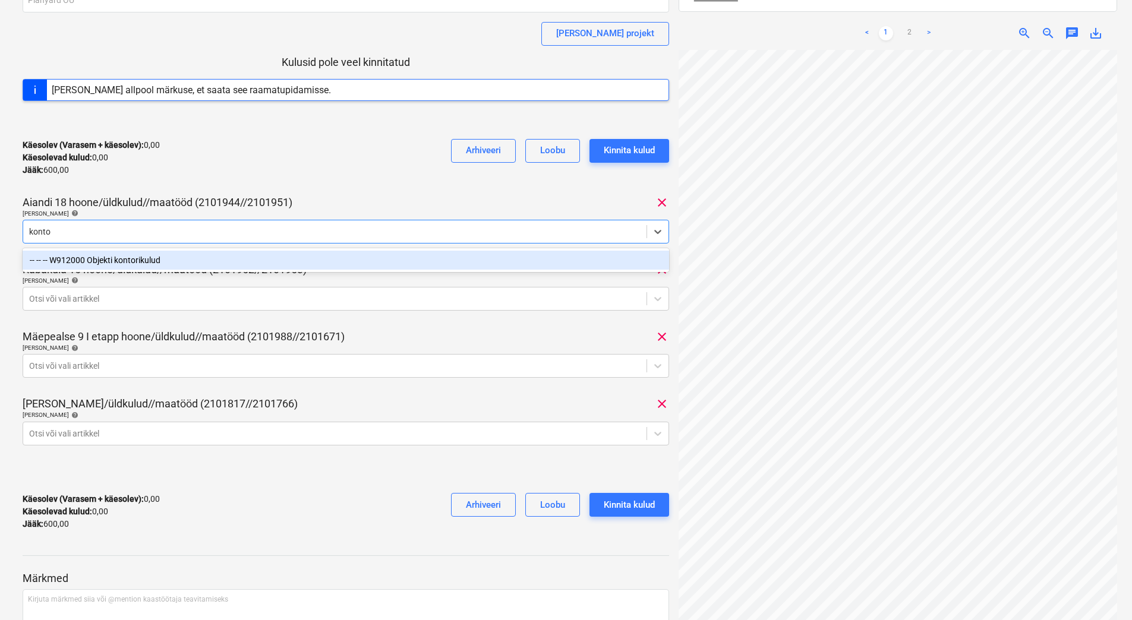
type input "kontor"
click at [150, 258] on div "-- -- -- W912000 Objekti kontorikulud" at bounding box center [346, 260] width 646 height 19
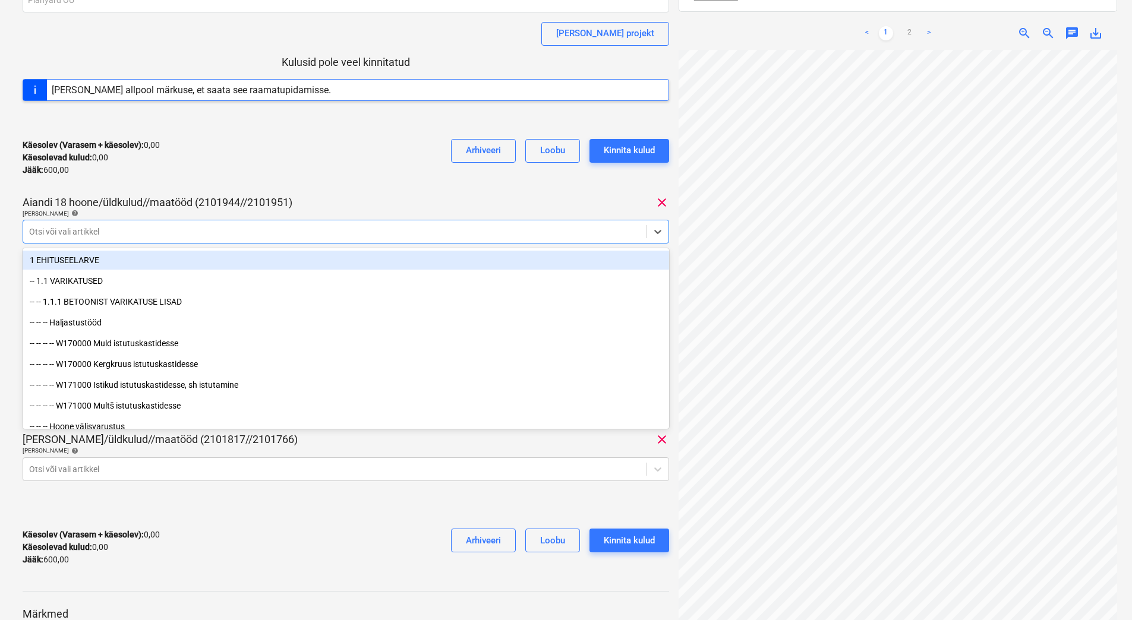
click at [162, 182] on div "Käesolev (Varasem + käesolev) : 0,00 Käesolevad kulud : 0,00 Jääk : 600,00 Arhi…" at bounding box center [346, 157] width 646 height 56
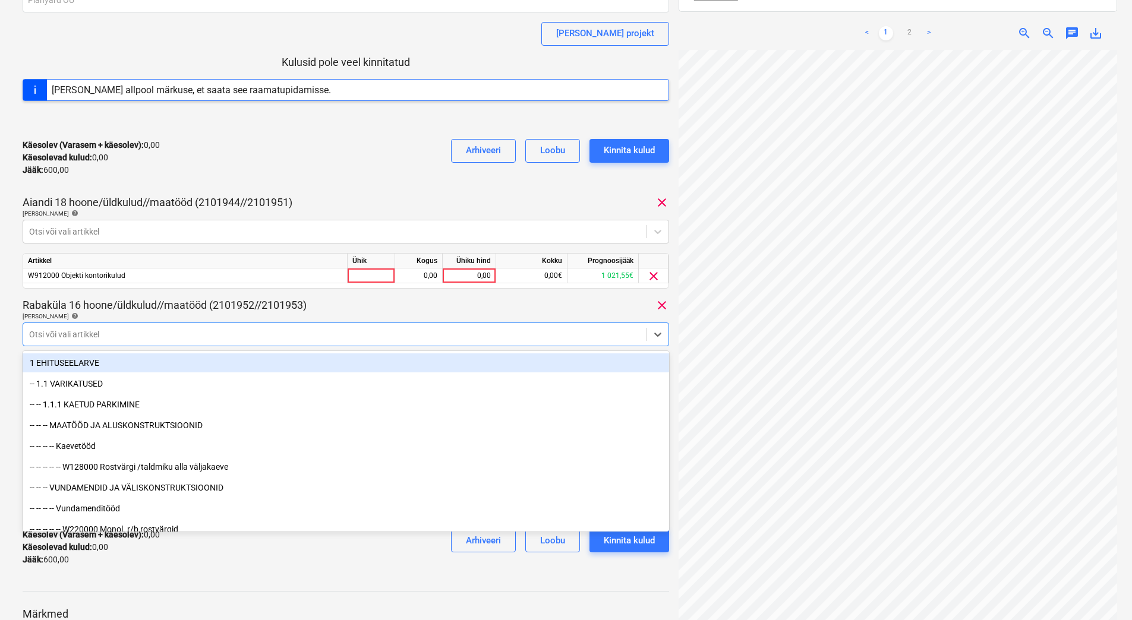
click at [136, 330] on div at bounding box center [334, 334] width 611 height 12
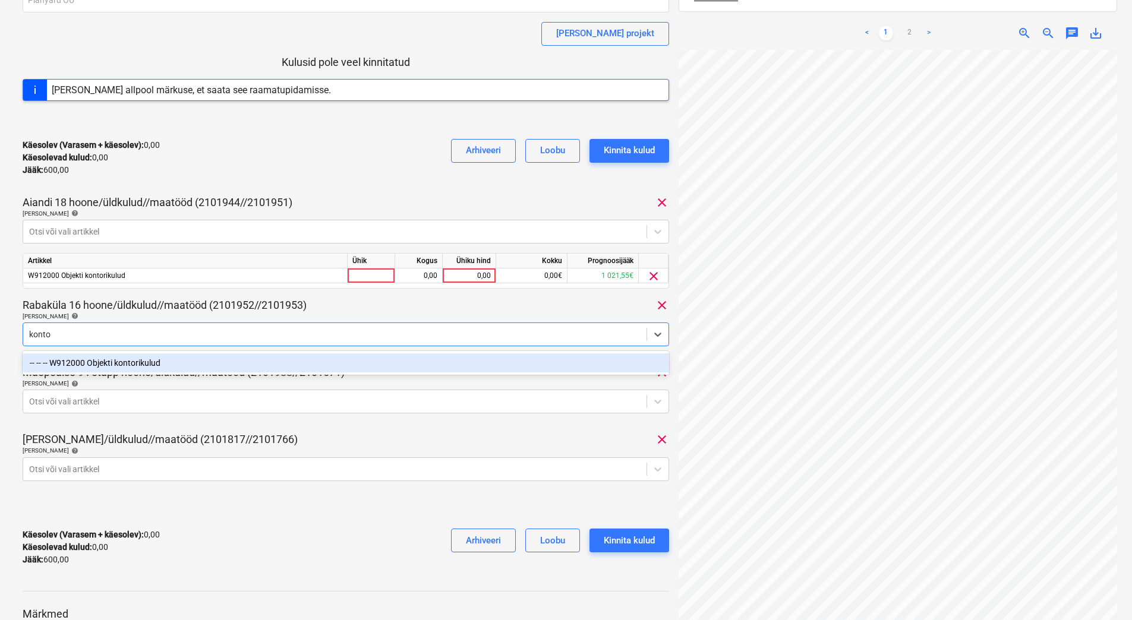
type input "kontor"
click at [138, 361] on div "-- -- -- W912000 Objekti kontorikulud" at bounding box center [346, 362] width 646 height 19
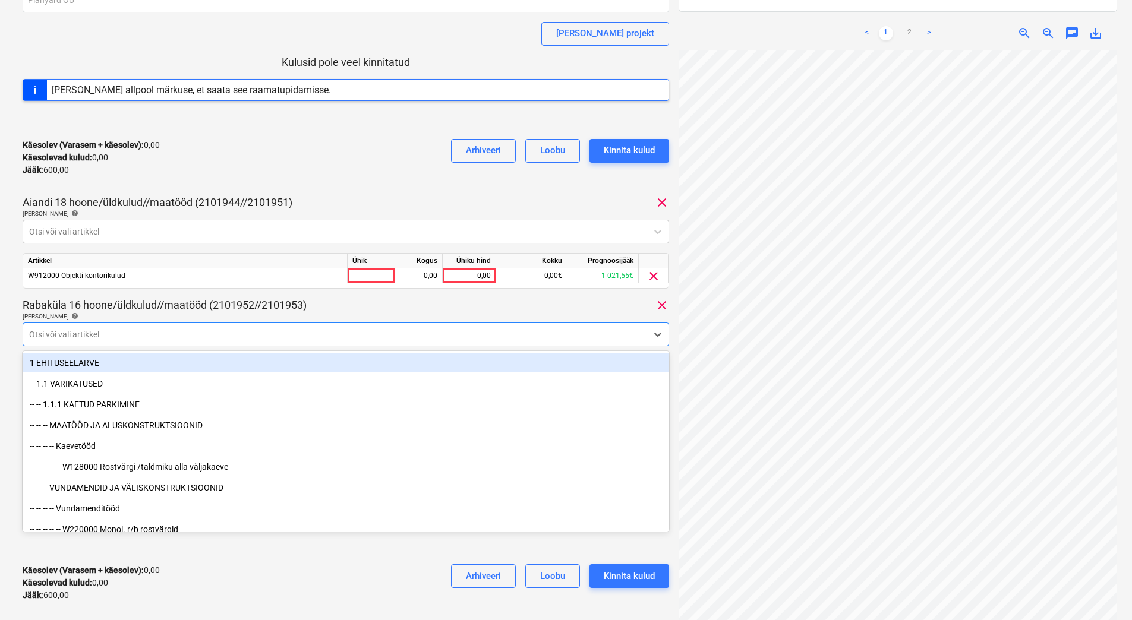
click at [317, 160] on div "Käesolev (Varasem + käesolev) : 0,00 Käesolevad kulud : 0,00 Jääk : 600,00 Arhi…" at bounding box center [346, 157] width 646 height 56
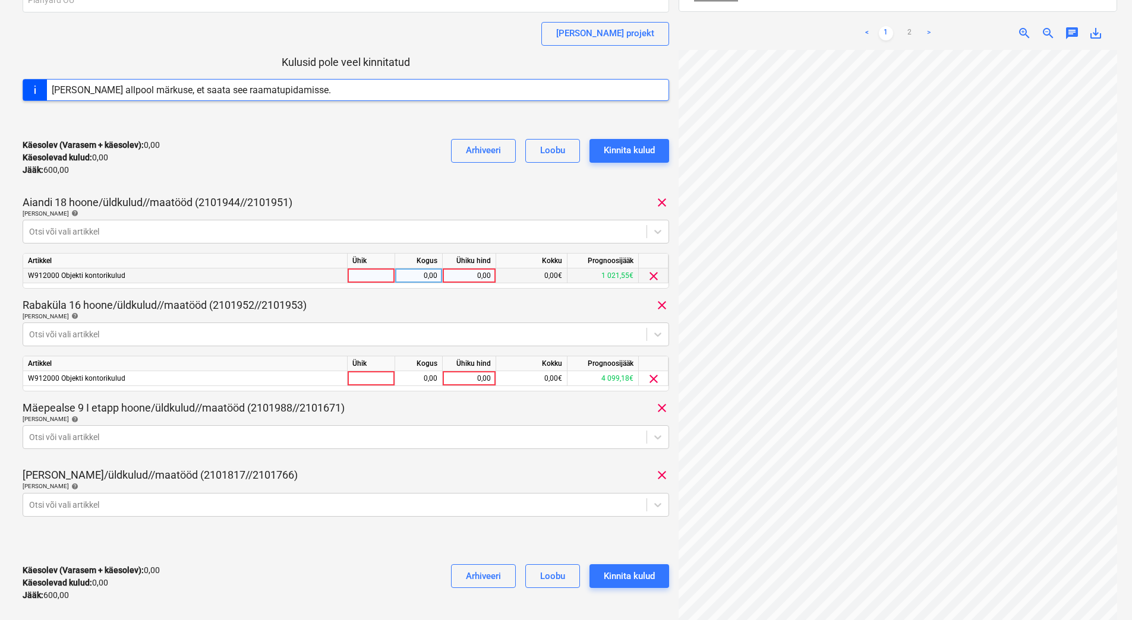
click at [469, 279] on div "0,00" at bounding box center [468, 275] width 43 height 15
type input "150"
click at [470, 375] on div "0,00" at bounding box center [468, 378] width 43 height 15
type input "150"
click at [472, 421] on div "[PERSON_NAME] artiklid help" at bounding box center [346, 419] width 646 height 8
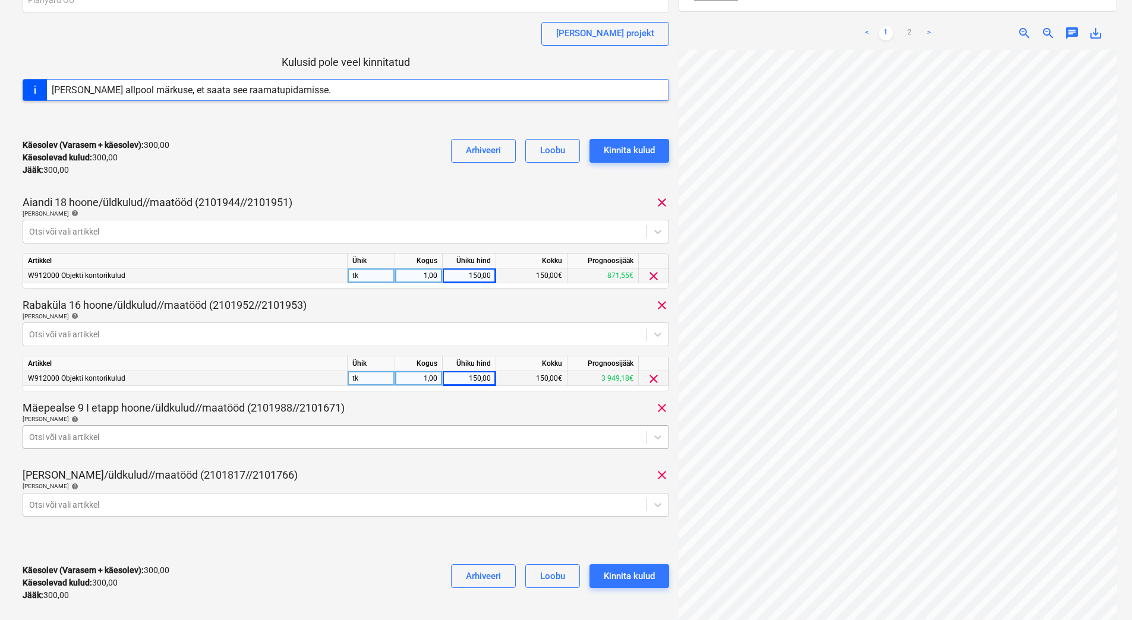
scroll to position [162, 0]
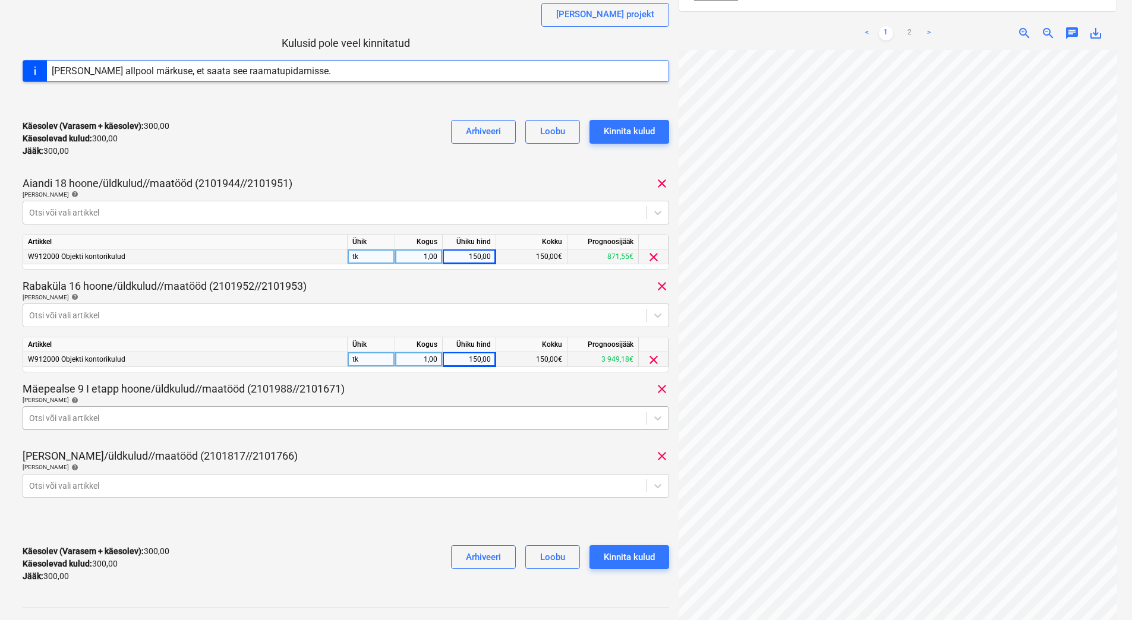
click at [328, 435] on body "Projektid Kontaktid Ettevõte Koondarved 1 Postkast format_size keyboard_arrow_d…" at bounding box center [566, 148] width 1132 height 620
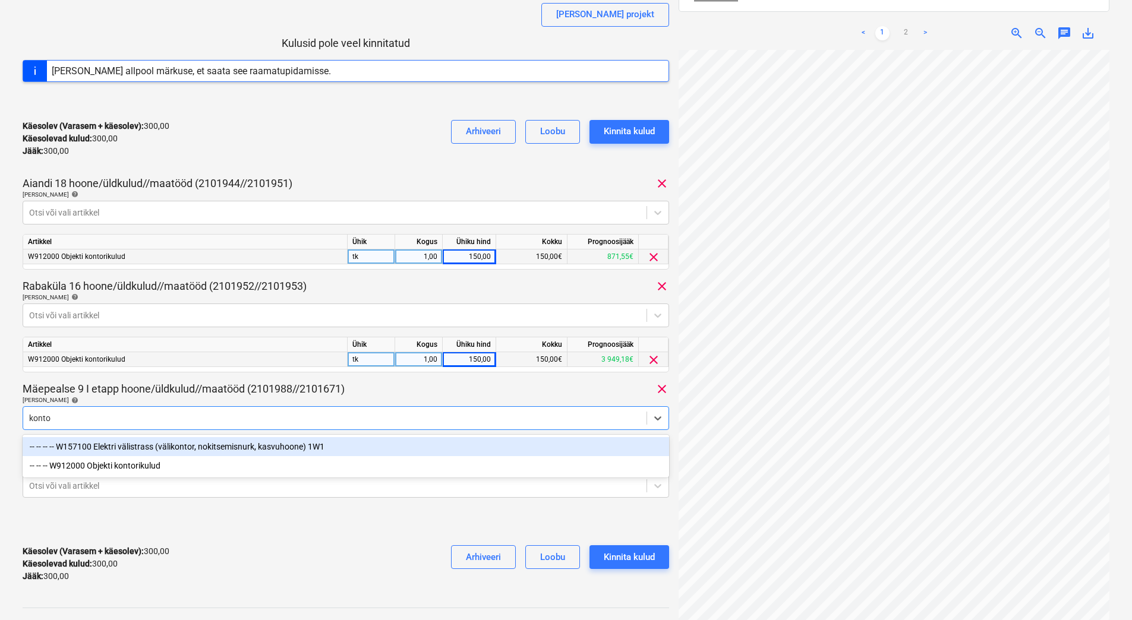
type input "kontor"
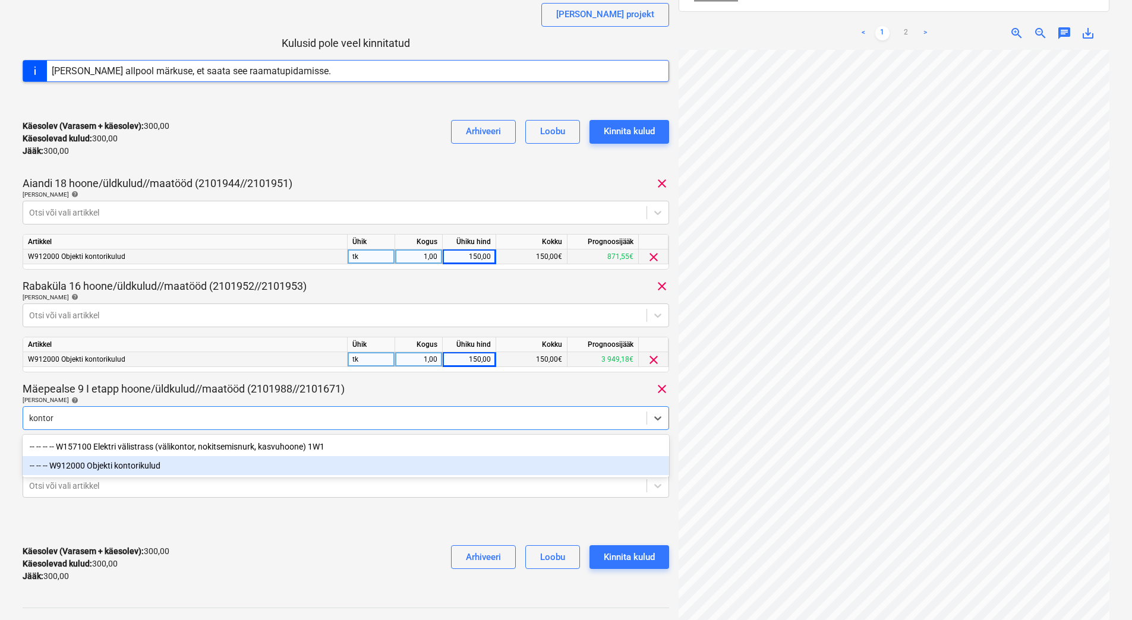
click at [139, 466] on div "-- -- -- W912000 Objekti kontorikulud" at bounding box center [346, 465] width 646 height 19
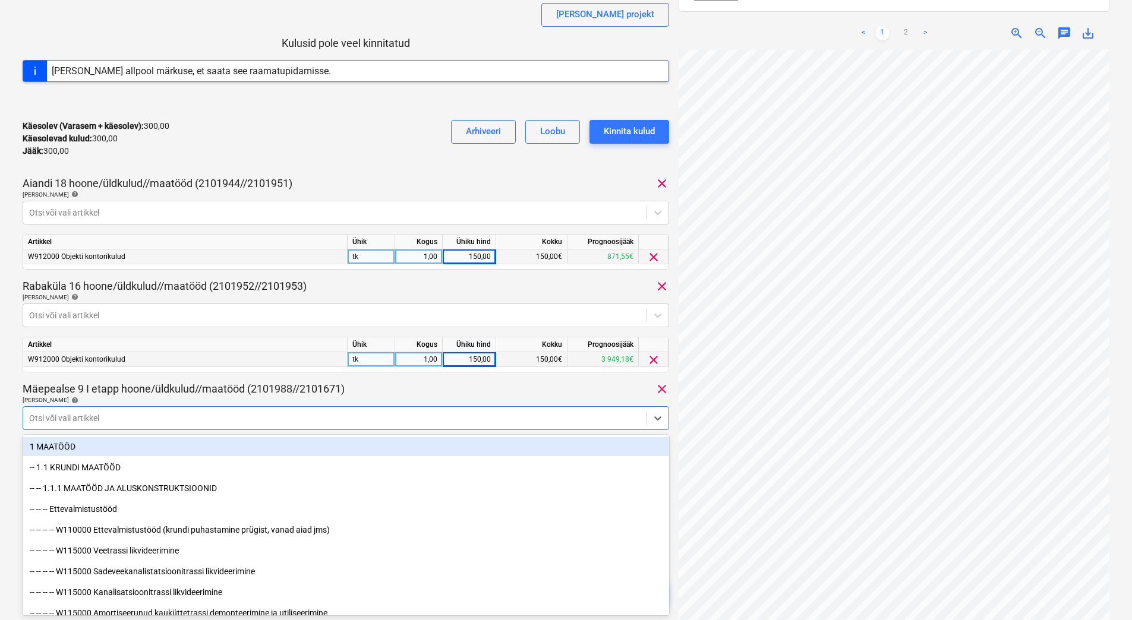
click at [402, 392] on div "Mäepealse 9 I etapp hoone/üldkulud//maatööd (2101988//2101671) clear" at bounding box center [346, 389] width 646 height 14
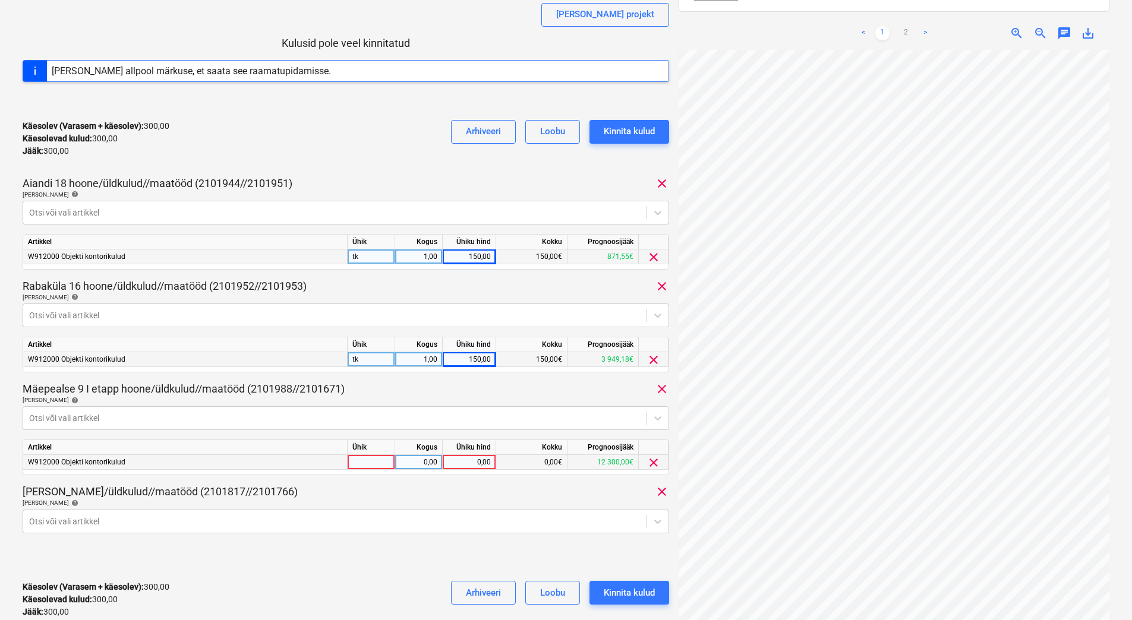
click at [465, 463] on div "0,00" at bounding box center [468, 462] width 43 height 15
type input "150"
click at [453, 486] on div "[PERSON_NAME]/üldkulud//maatööd (2101817//2101766) clear" at bounding box center [346, 492] width 646 height 14
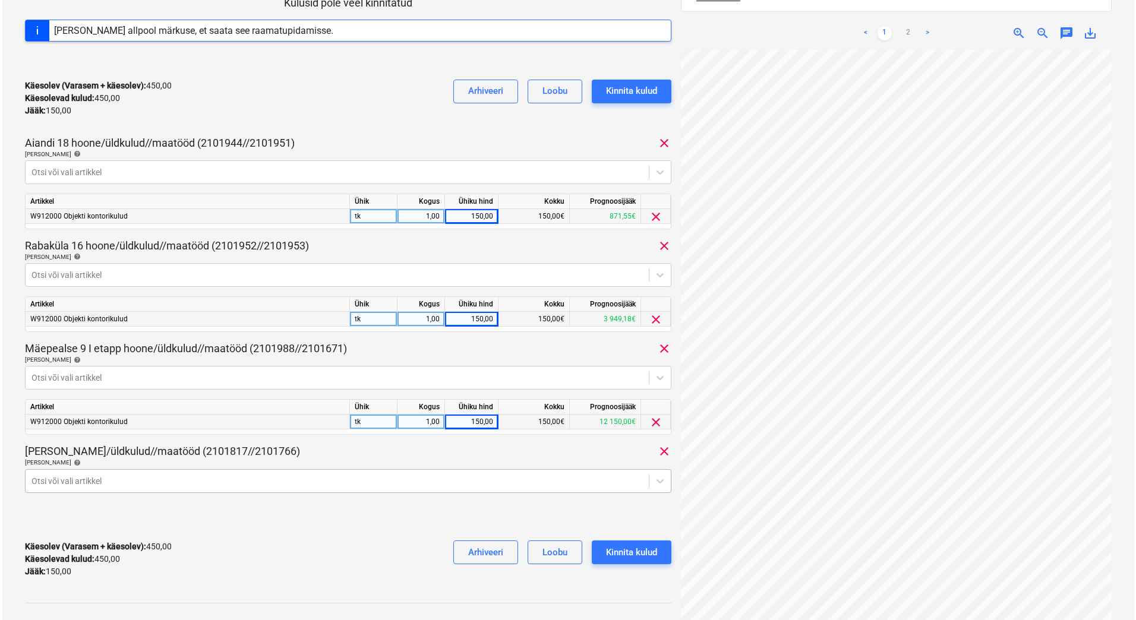
scroll to position [222, 0]
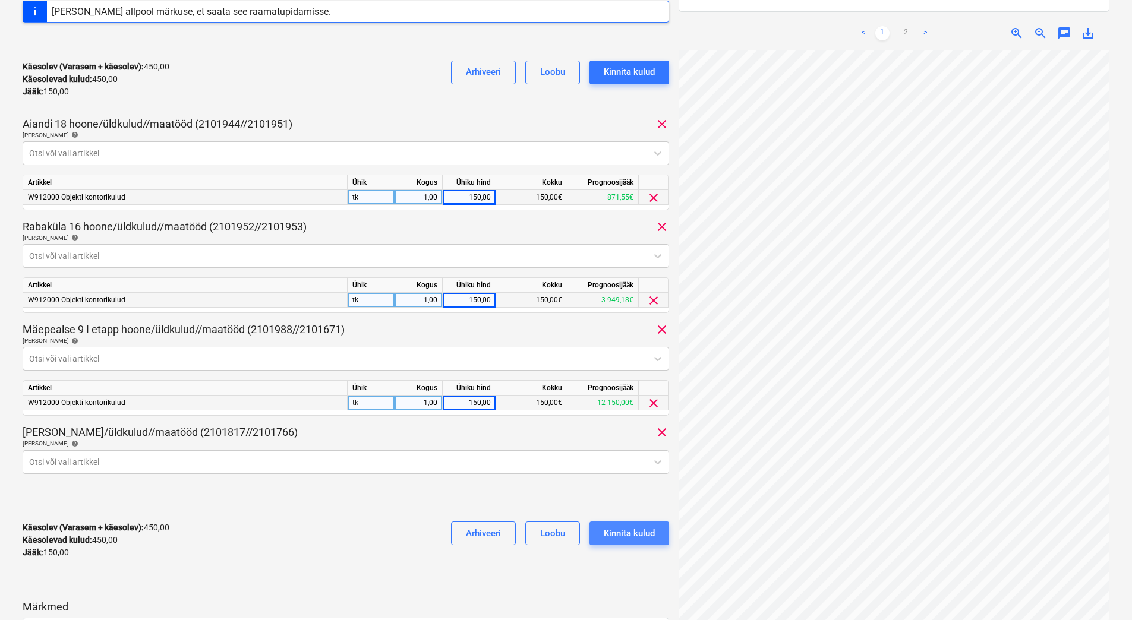
click at [625, 538] on div "Kinnita kulud" at bounding box center [628, 533] width 51 height 15
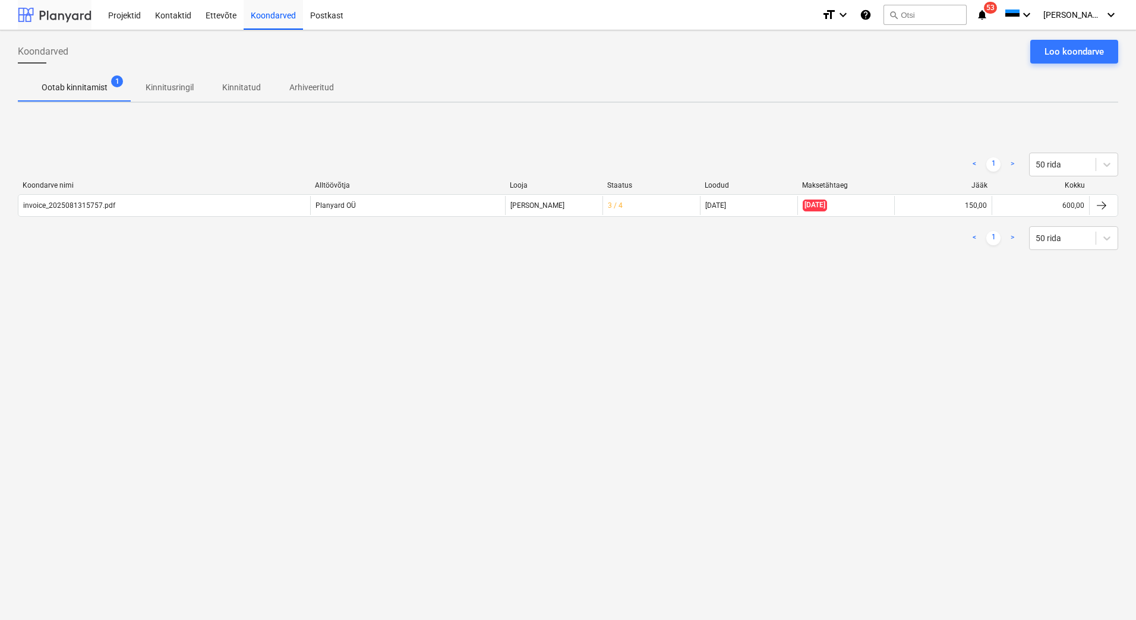
click at [64, 23] on div at bounding box center [55, 15] width 74 height 30
